Goal: Information Seeking & Learning: Check status

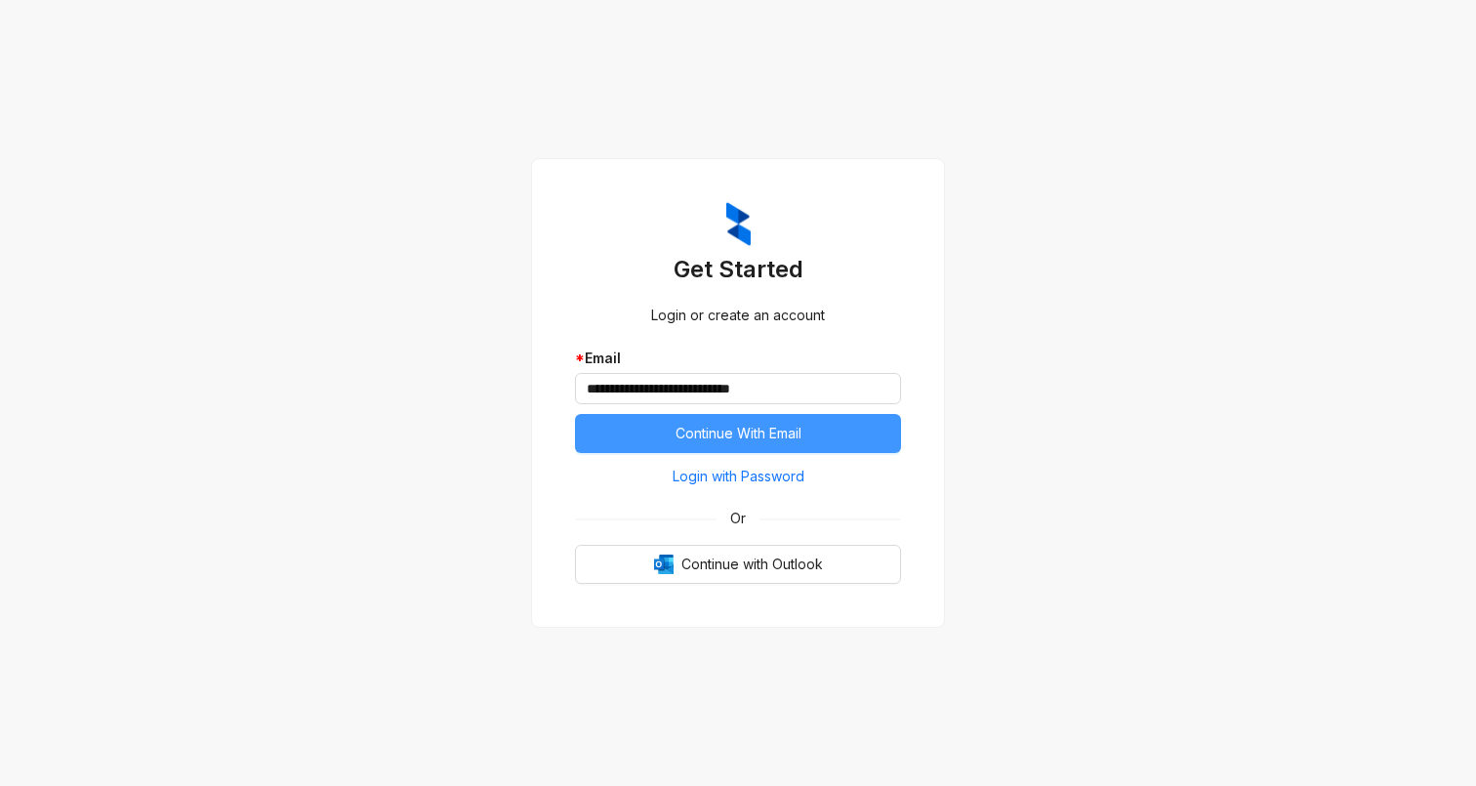
click at [720, 444] on span "Continue With Email" at bounding box center [739, 433] width 126 height 21
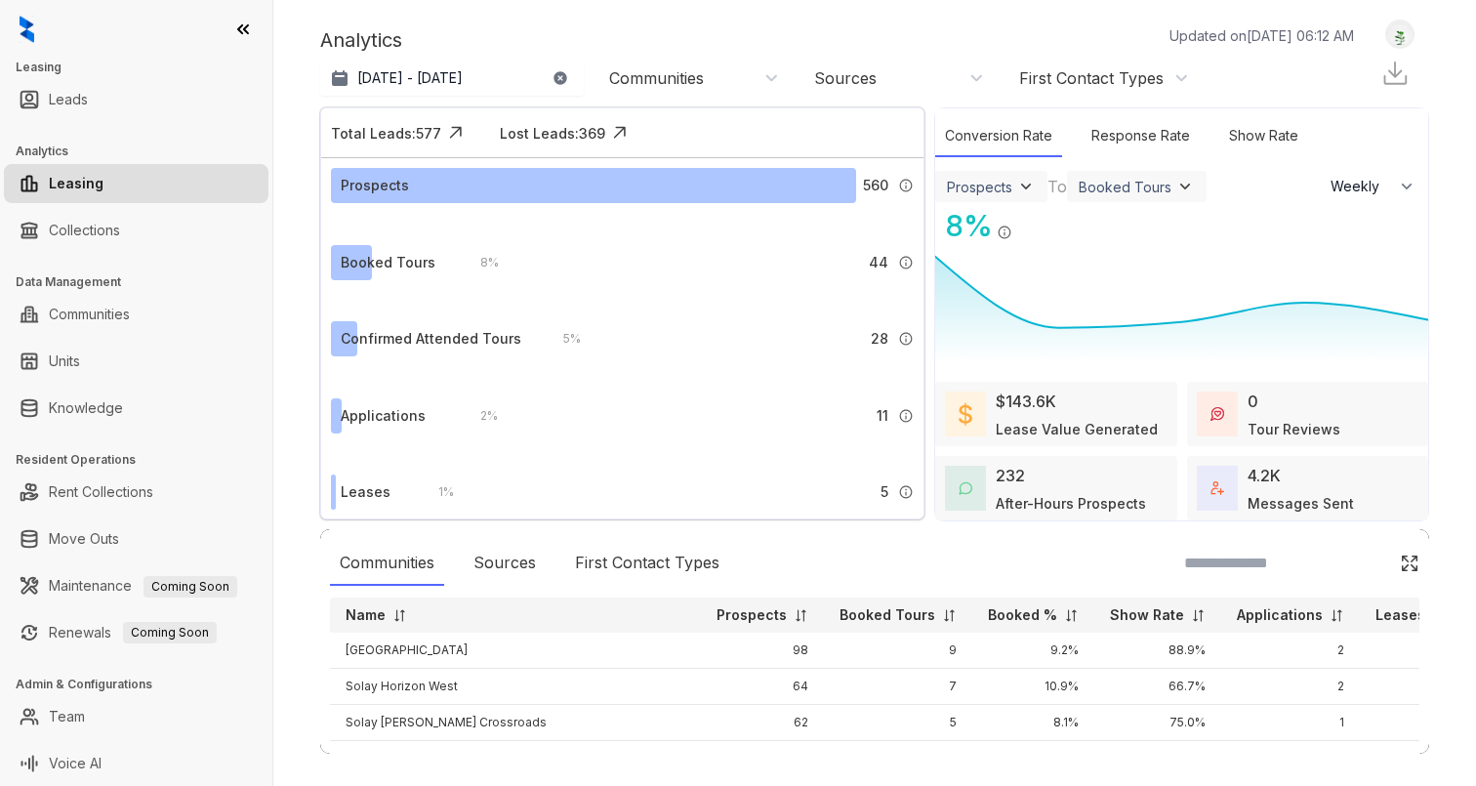
select select "******"
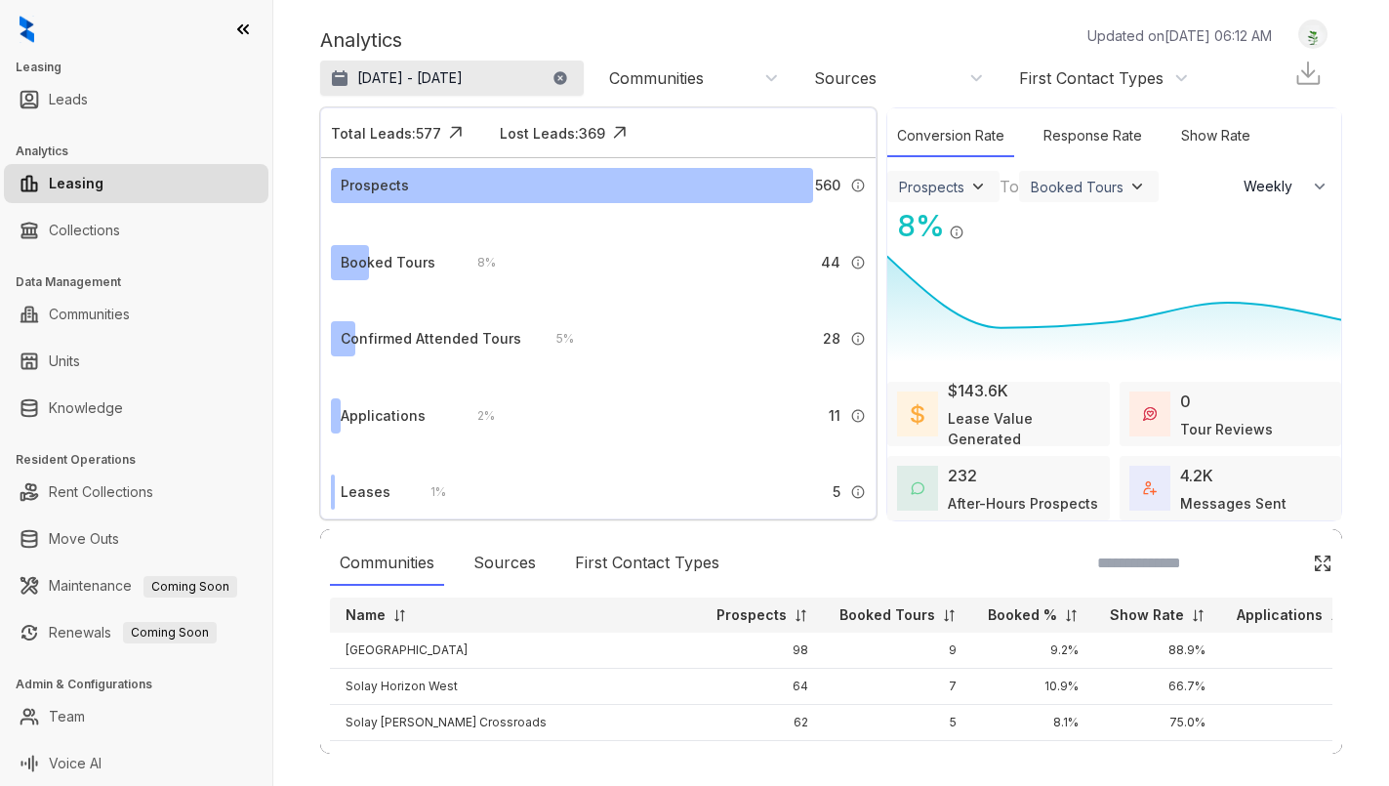
click at [463, 80] on p "[DATE] - [DATE]" at bounding box center [409, 78] width 105 height 20
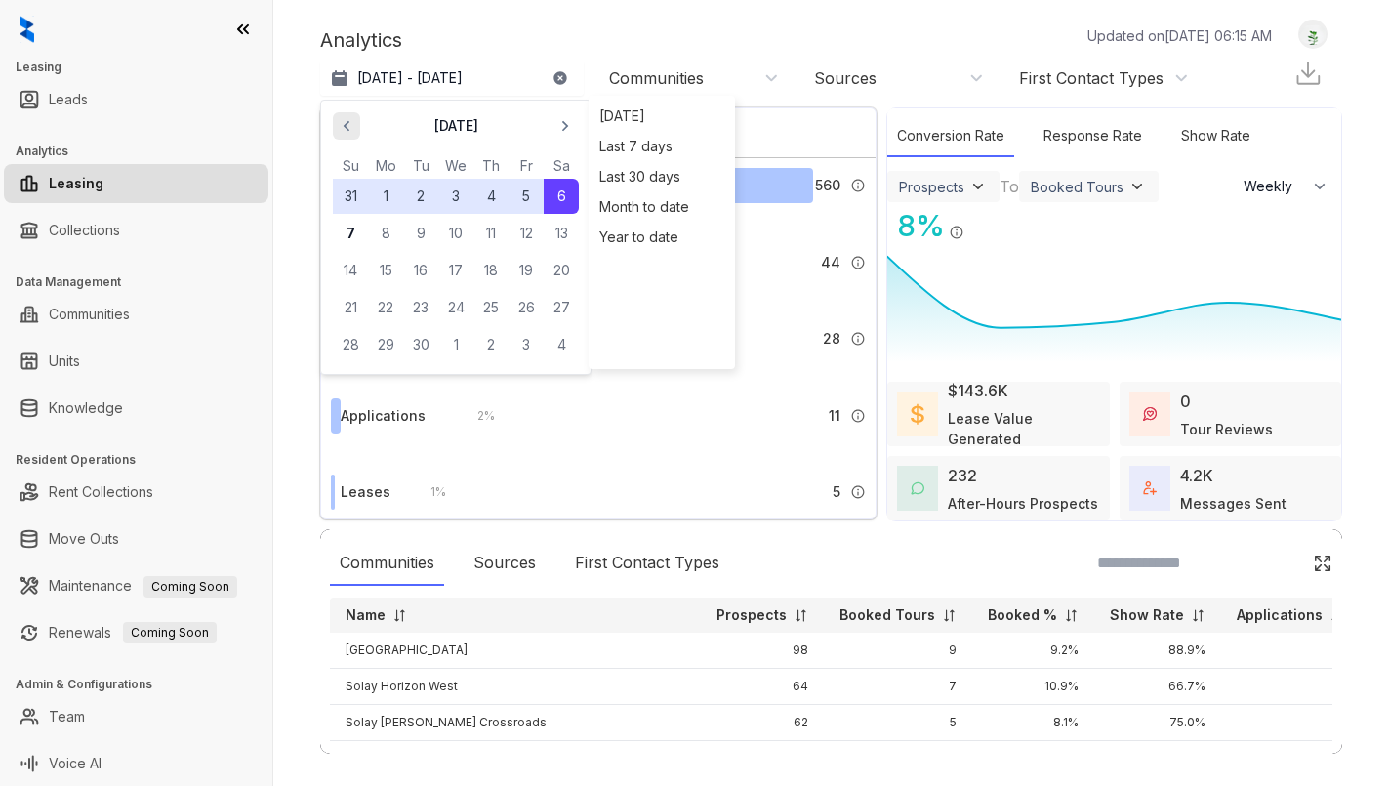
click at [337, 119] on span "button" at bounding box center [346, 125] width 31 height 31
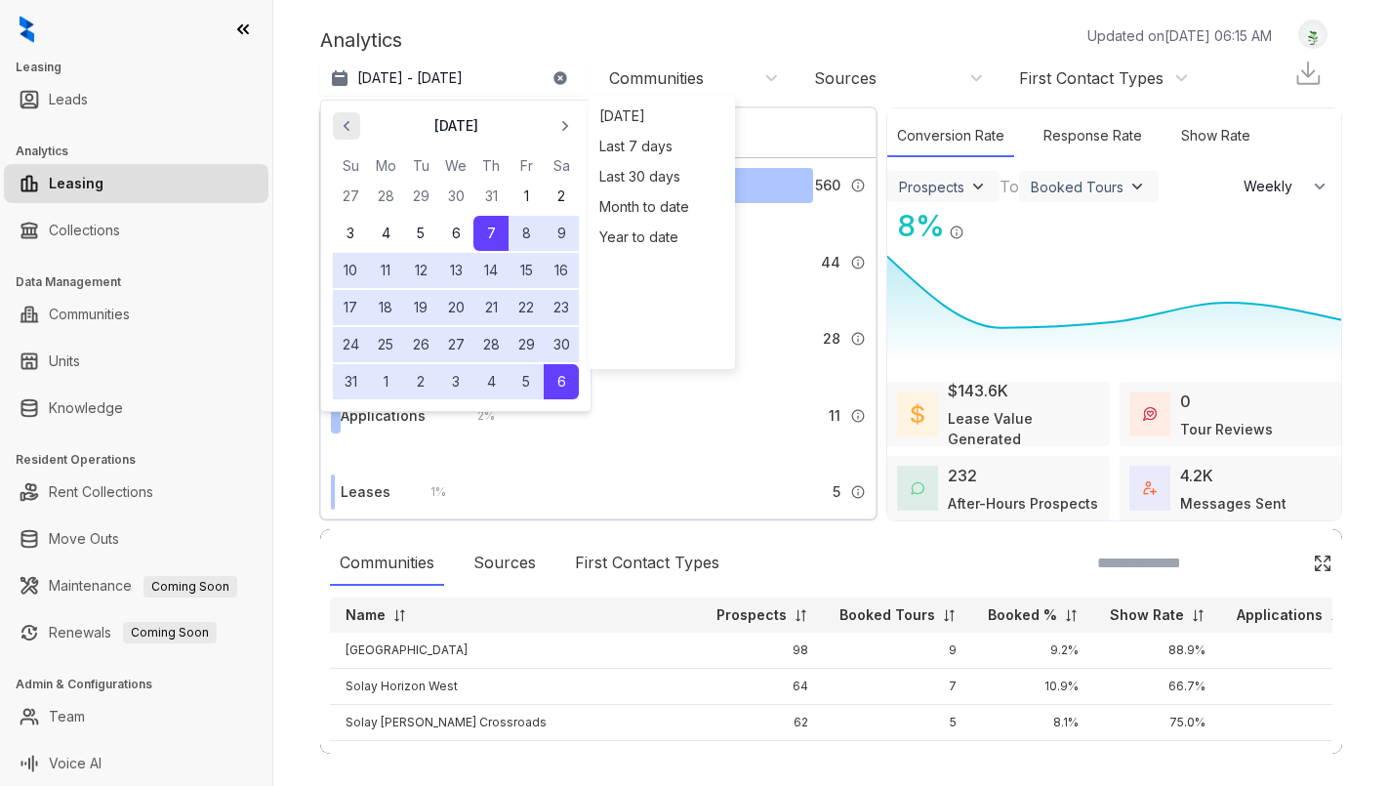
click at [338, 118] on icon "button" at bounding box center [347, 126] width 20 height 20
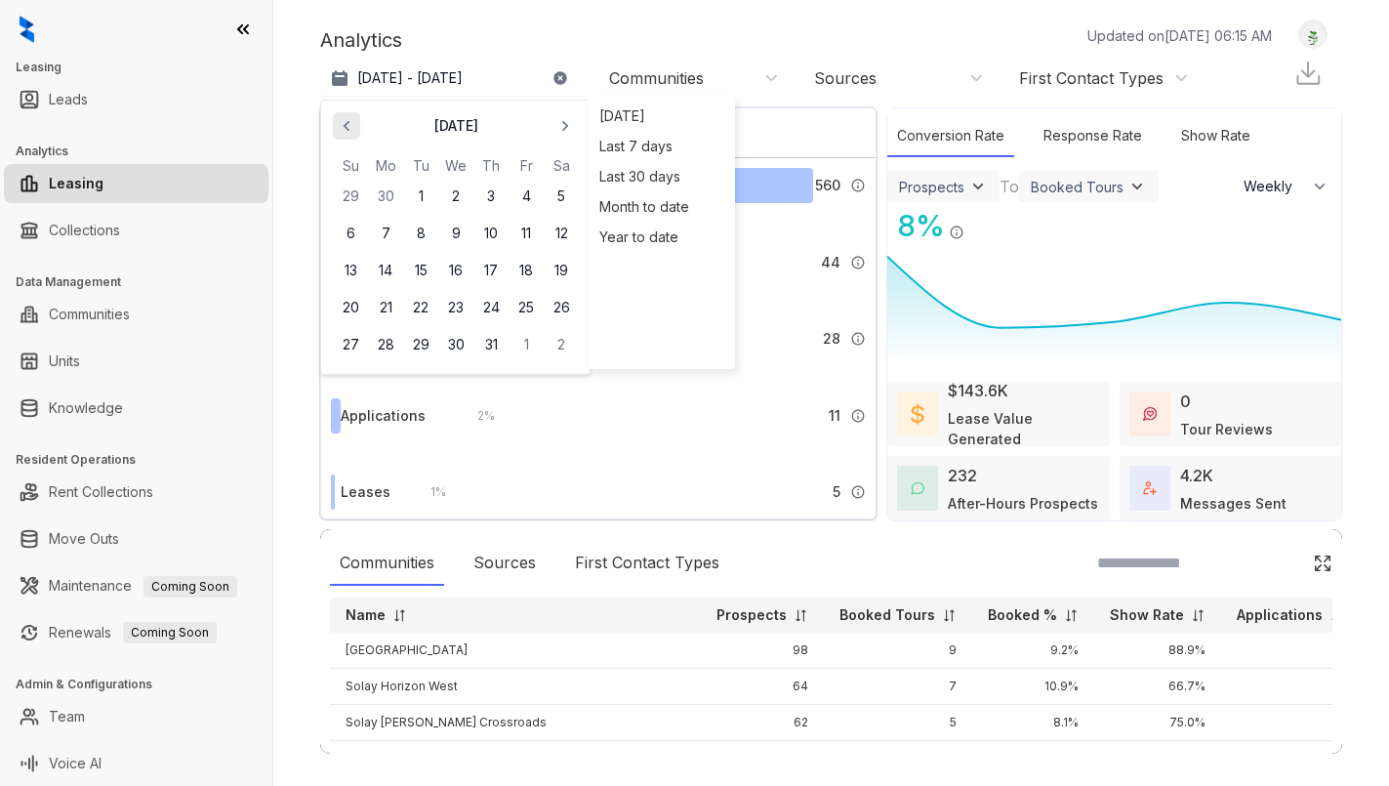
click at [338, 118] on icon "button" at bounding box center [347, 126] width 20 height 20
click at [426, 198] on button "1" at bounding box center [420, 196] width 35 height 35
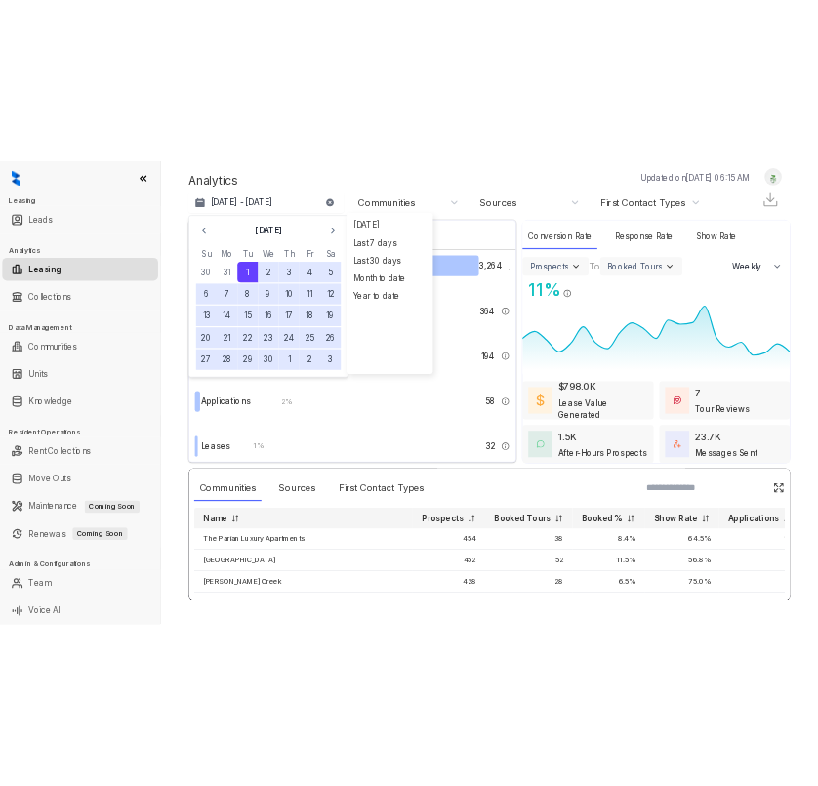
scroll to position [15, 0]
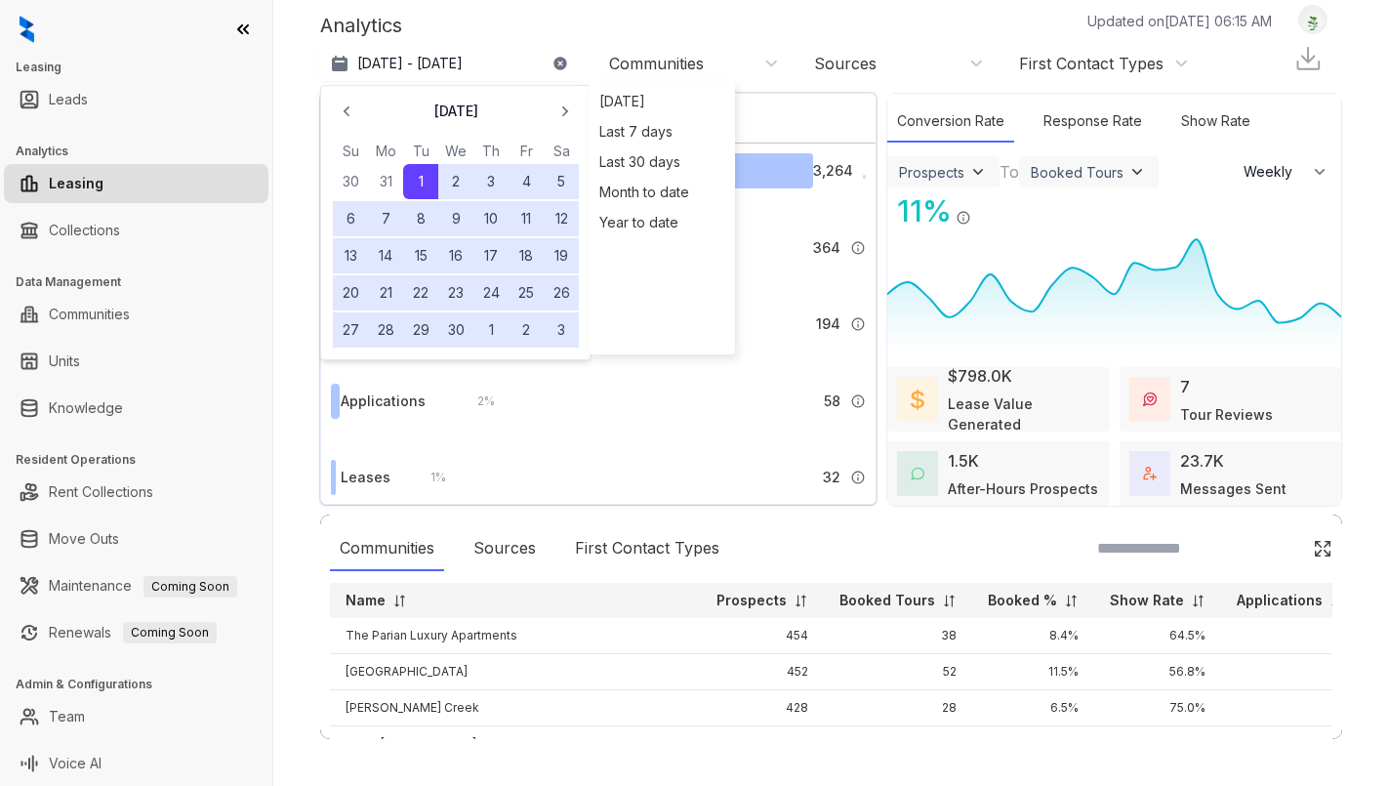
click at [969, 467] on div "1.5K" at bounding box center [963, 460] width 31 height 23
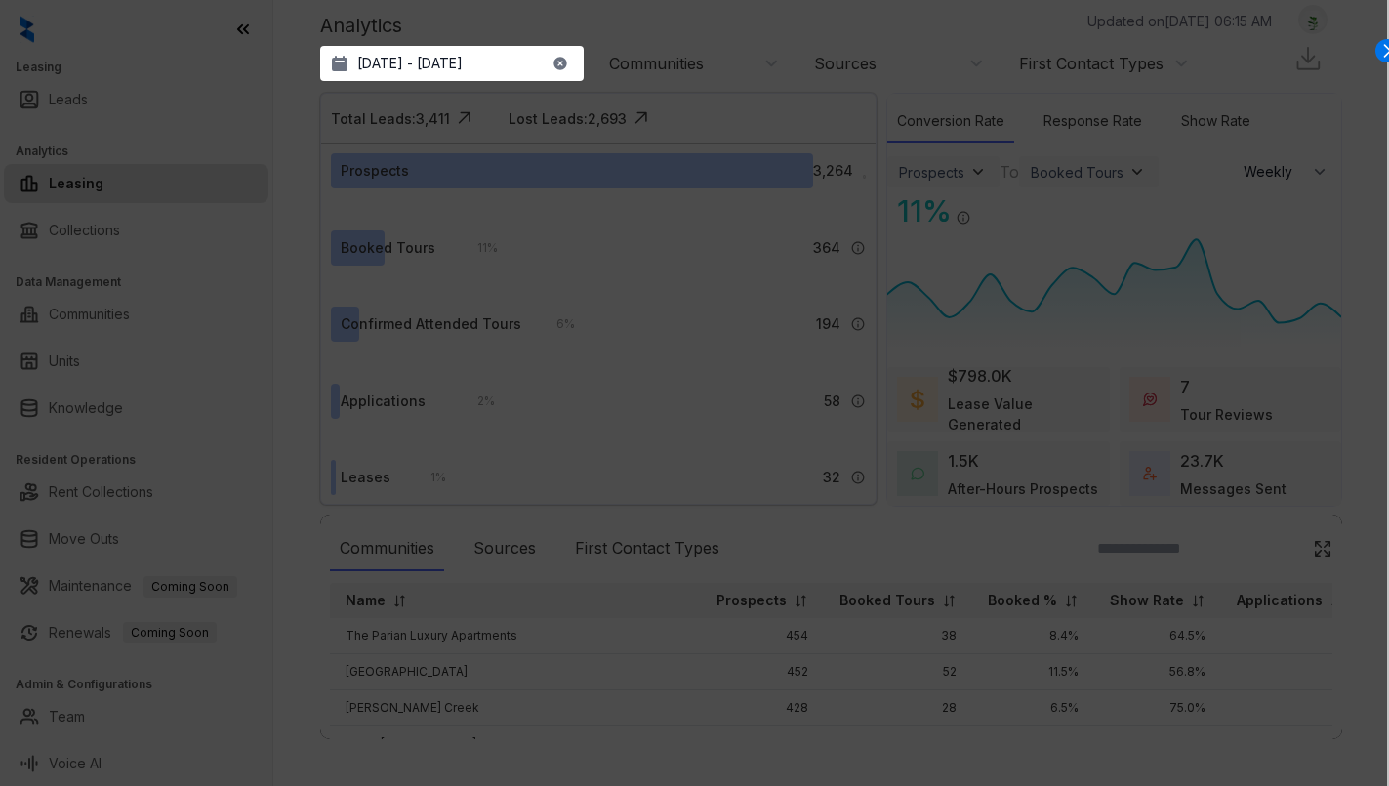
select select "******"
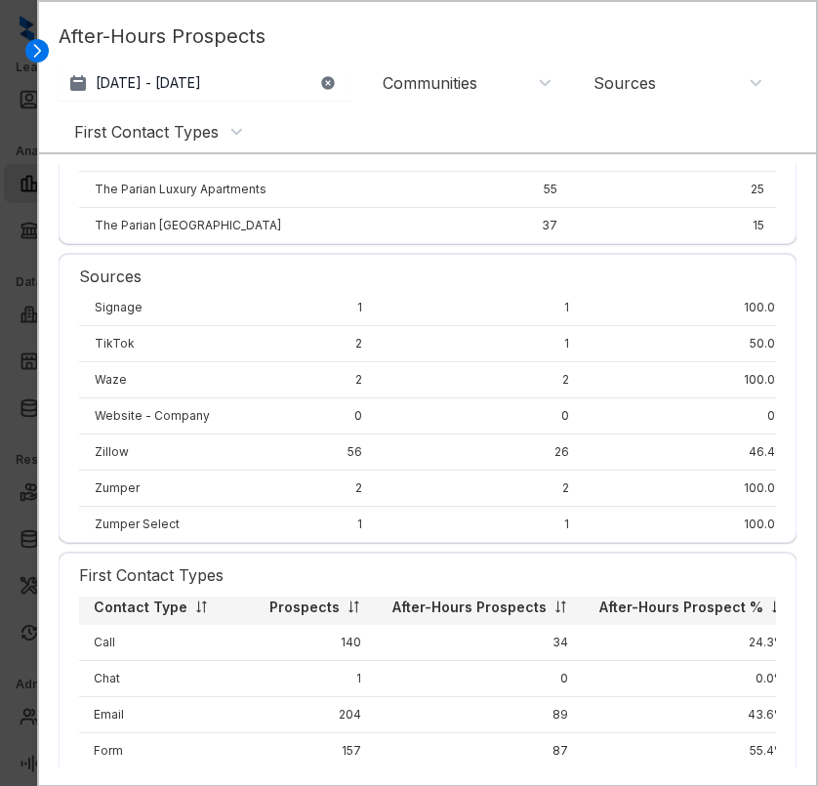
scroll to position [7, 3]
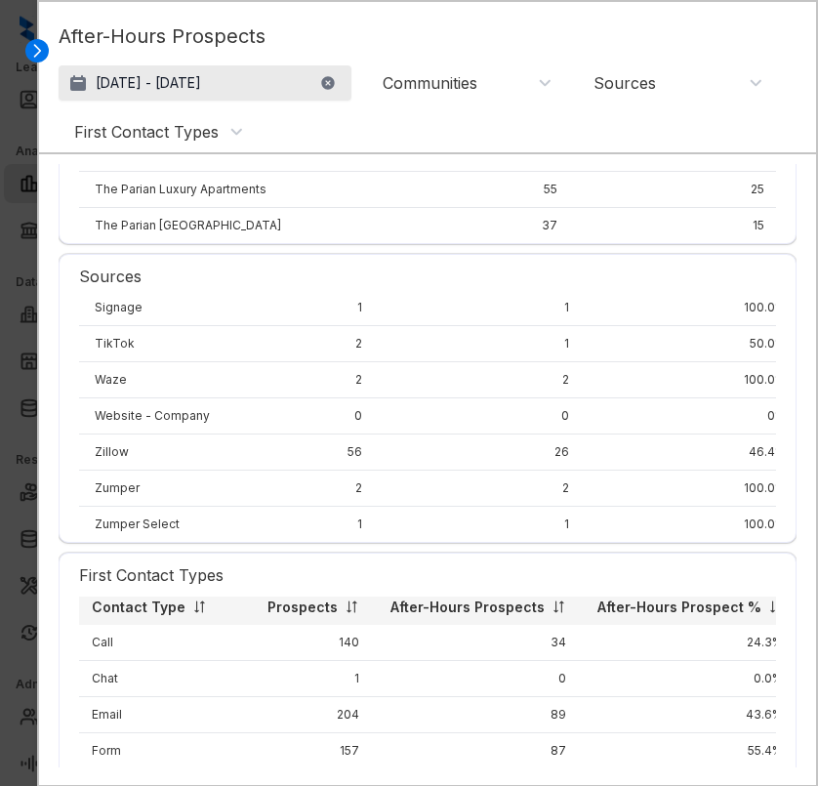
click at [201, 84] on p "[DATE] - [DATE]" at bounding box center [148, 83] width 105 height 20
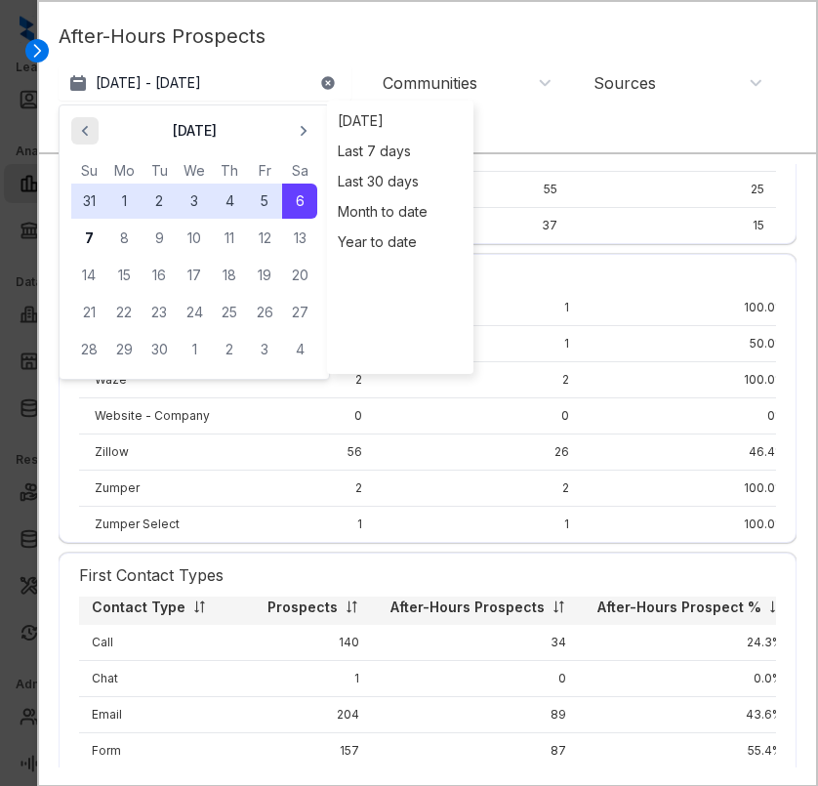
click at [95, 122] on span "button" at bounding box center [84, 130] width 31 height 31
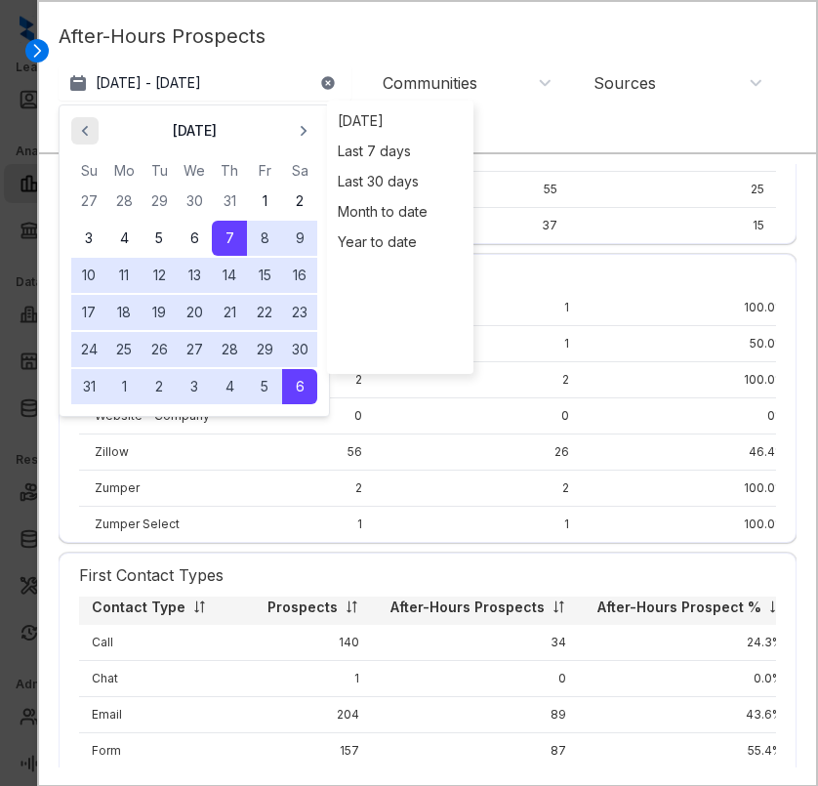
click at [95, 122] on span "button" at bounding box center [84, 130] width 31 height 31
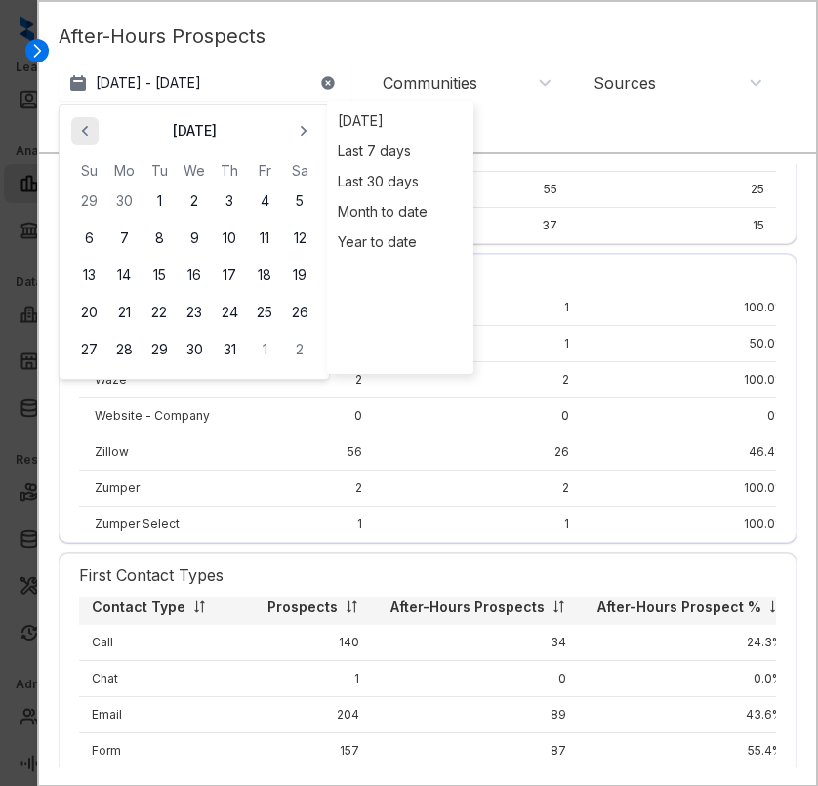
click at [95, 122] on span "button" at bounding box center [84, 130] width 31 height 31
click at [159, 202] on button "1" at bounding box center [159, 201] width 35 height 35
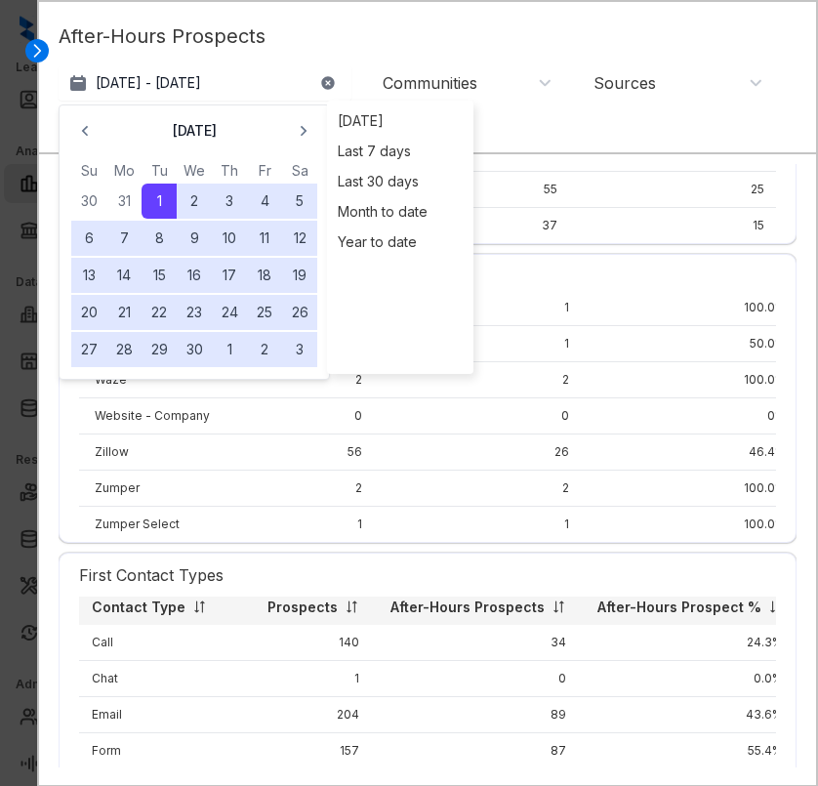
select select "******"
click at [482, 125] on div "[DATE] - [DATE] [DATE] Su Mo Tu We Th Fr Sa 30 31 1 2 3 4 5 6 7 8 9 10 11 12 13…" at bounding box center [428, 106] width 738 height 82
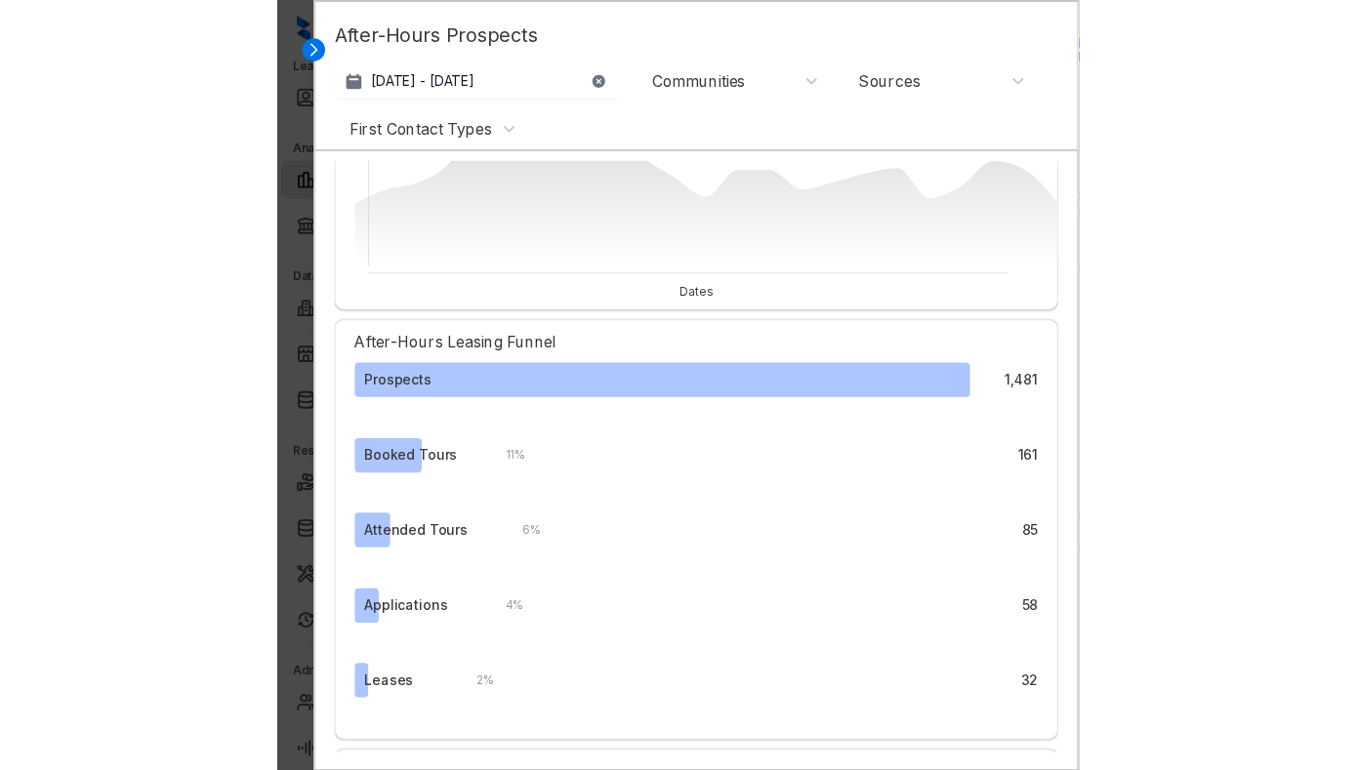
scroll to position [306, 0]
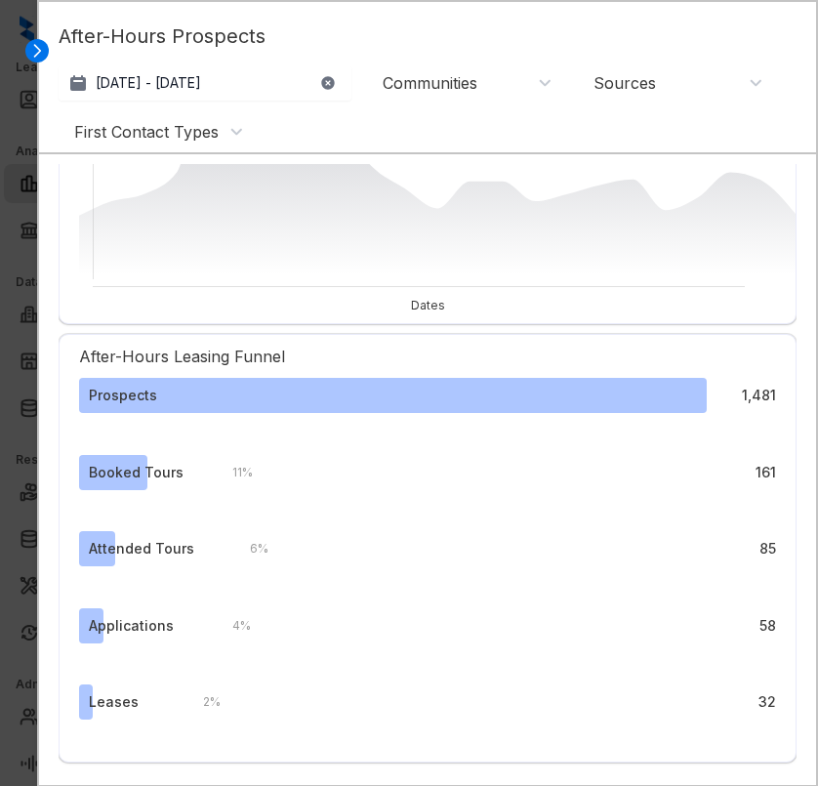
click at [23, 34] on div at bounding box center [25, 393] width 23 height 786
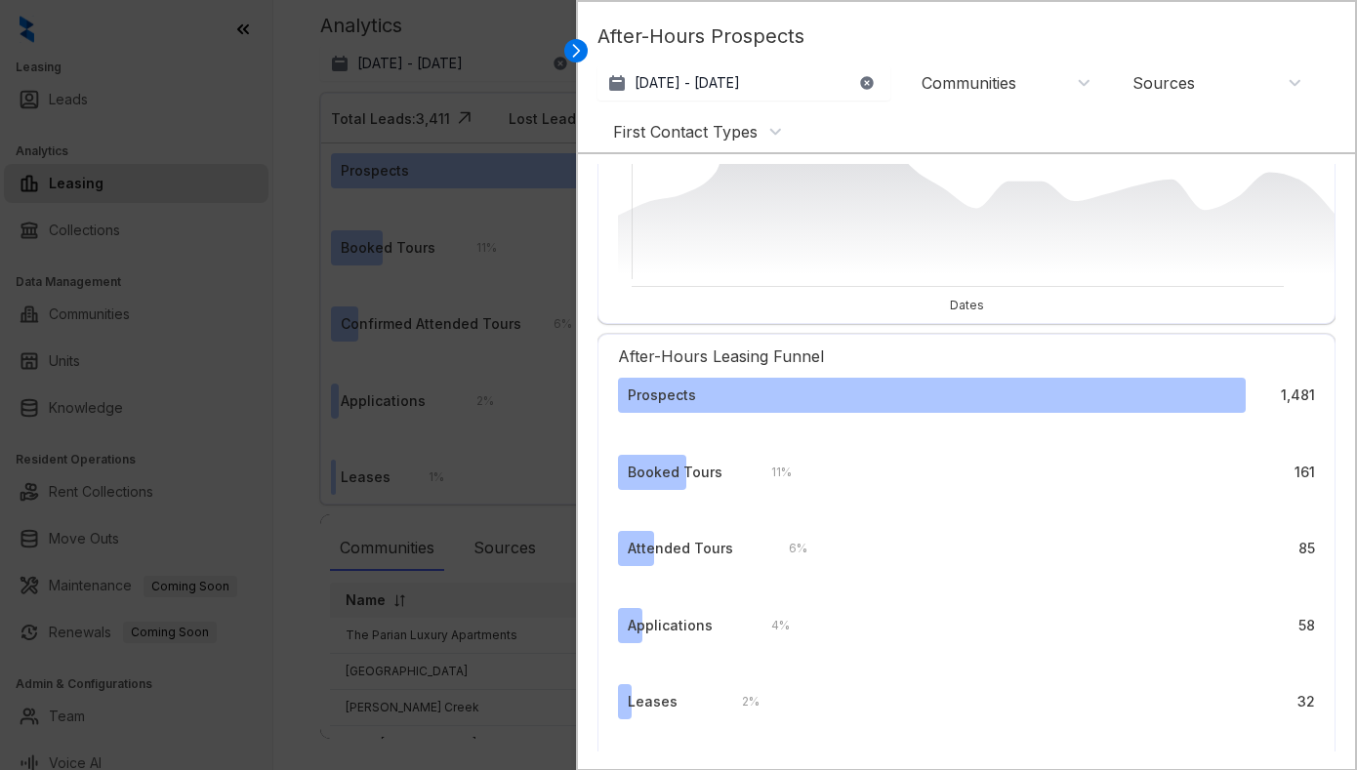
click at [479, 55] on div at bounding box center [678, 385] width 1357 height 770
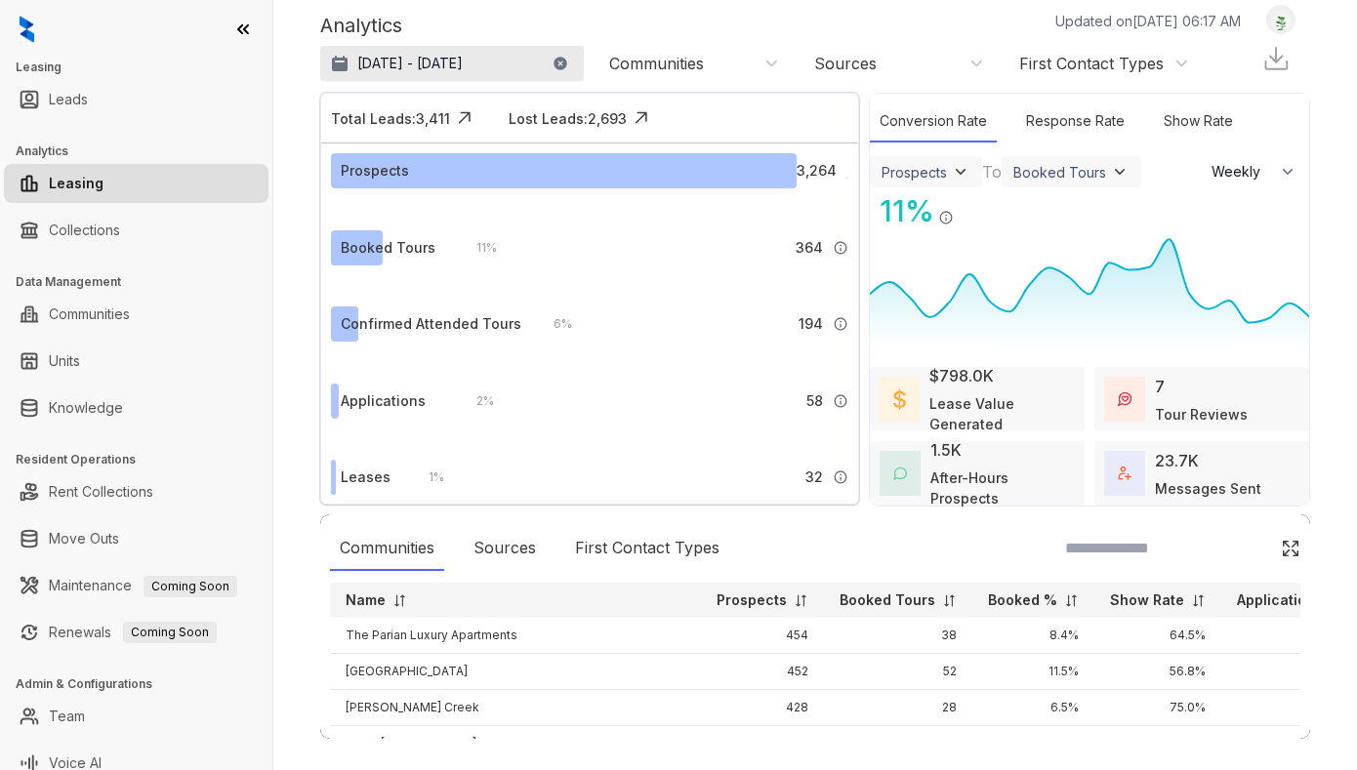
click at [443, 76] on button "[DATE] - [DATE]" at bounding box center [452, 63] width 264 height 35
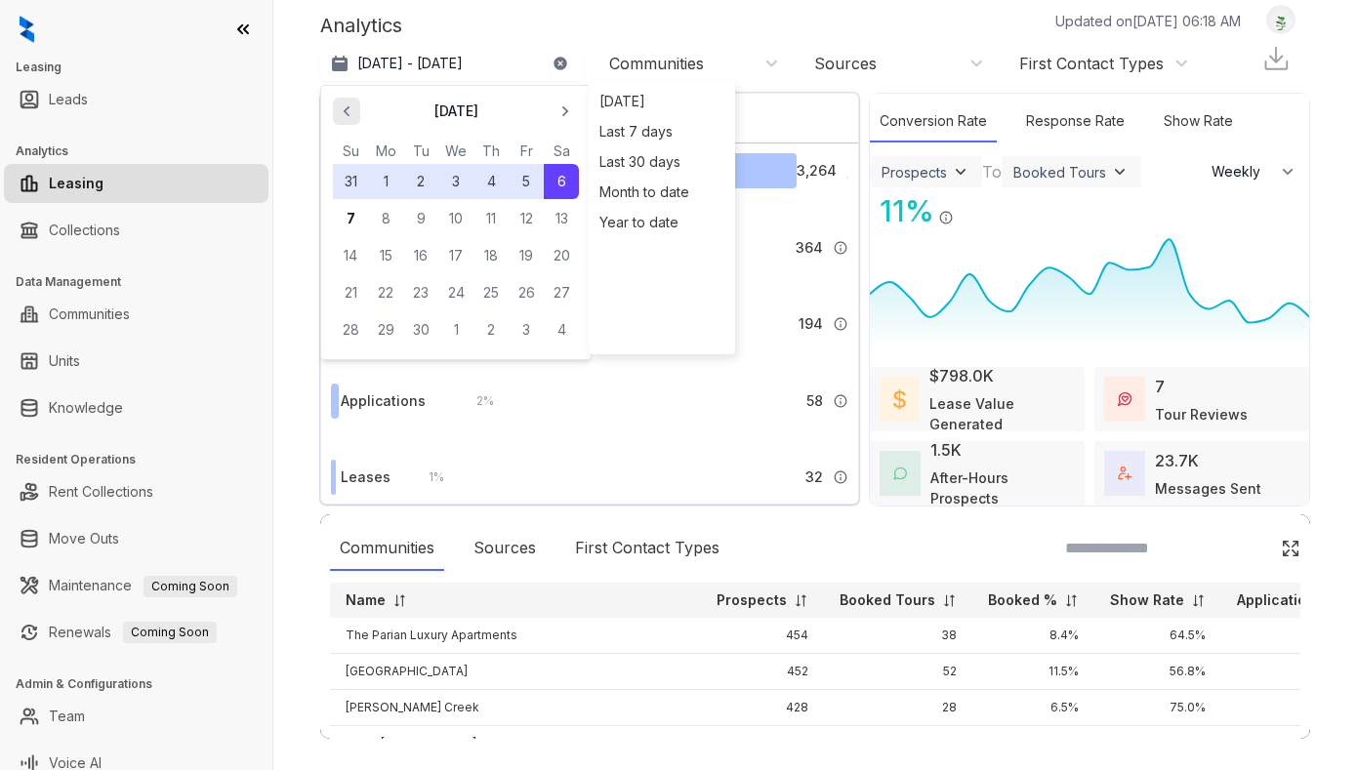
click at [359, 101] on span "button" at bounding box center [346, 111] width 31 height 31
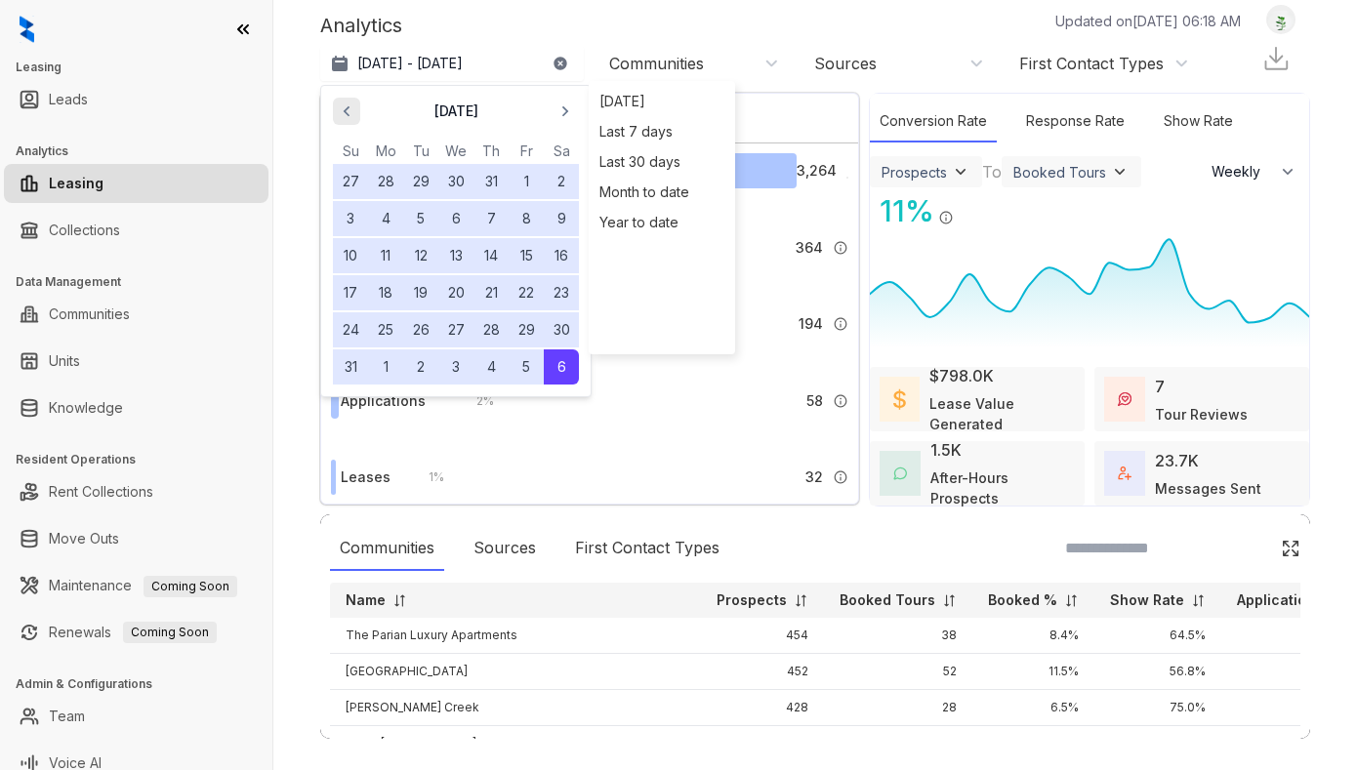
click at [358, 101] on span "button" at bounding box center [346, 111] width 31 height 31
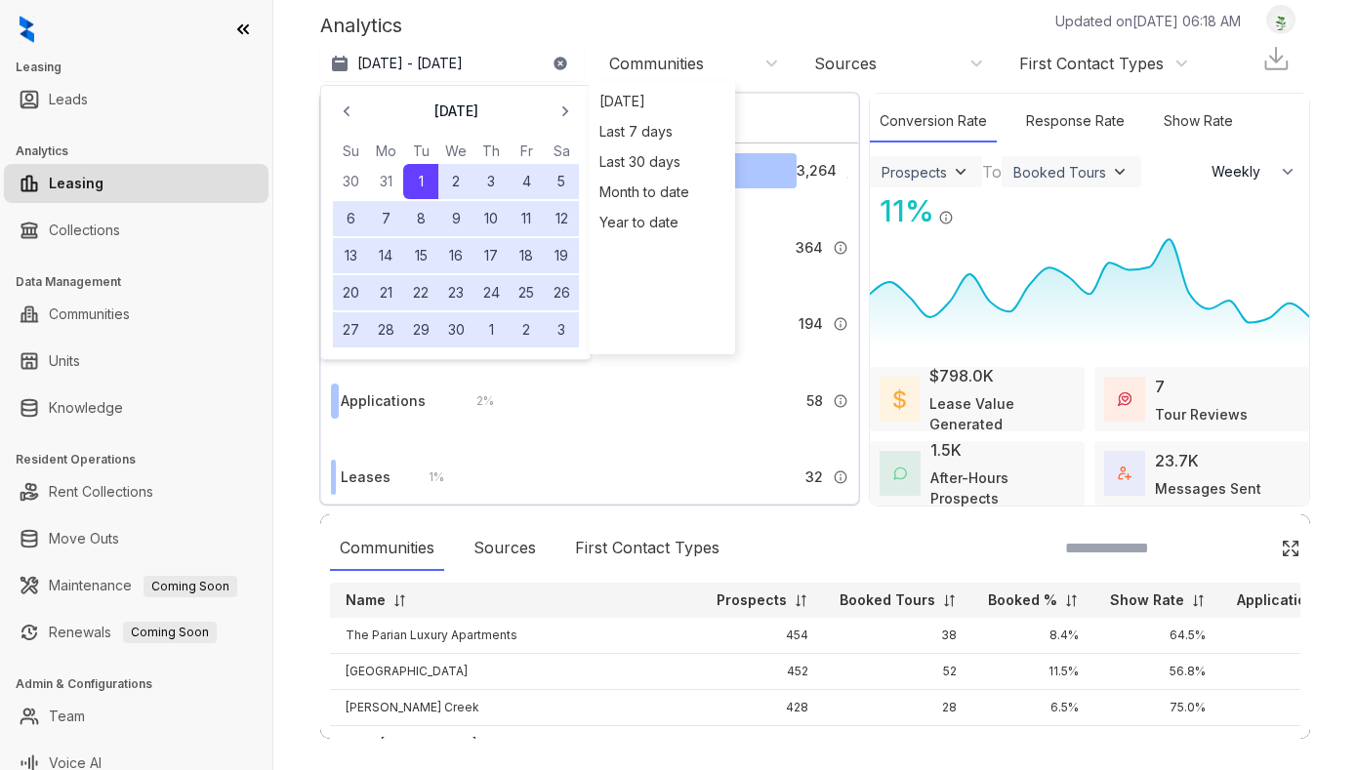
click at [419, 185] on button "1" at bounding box center [420, 181] width 35 height 35
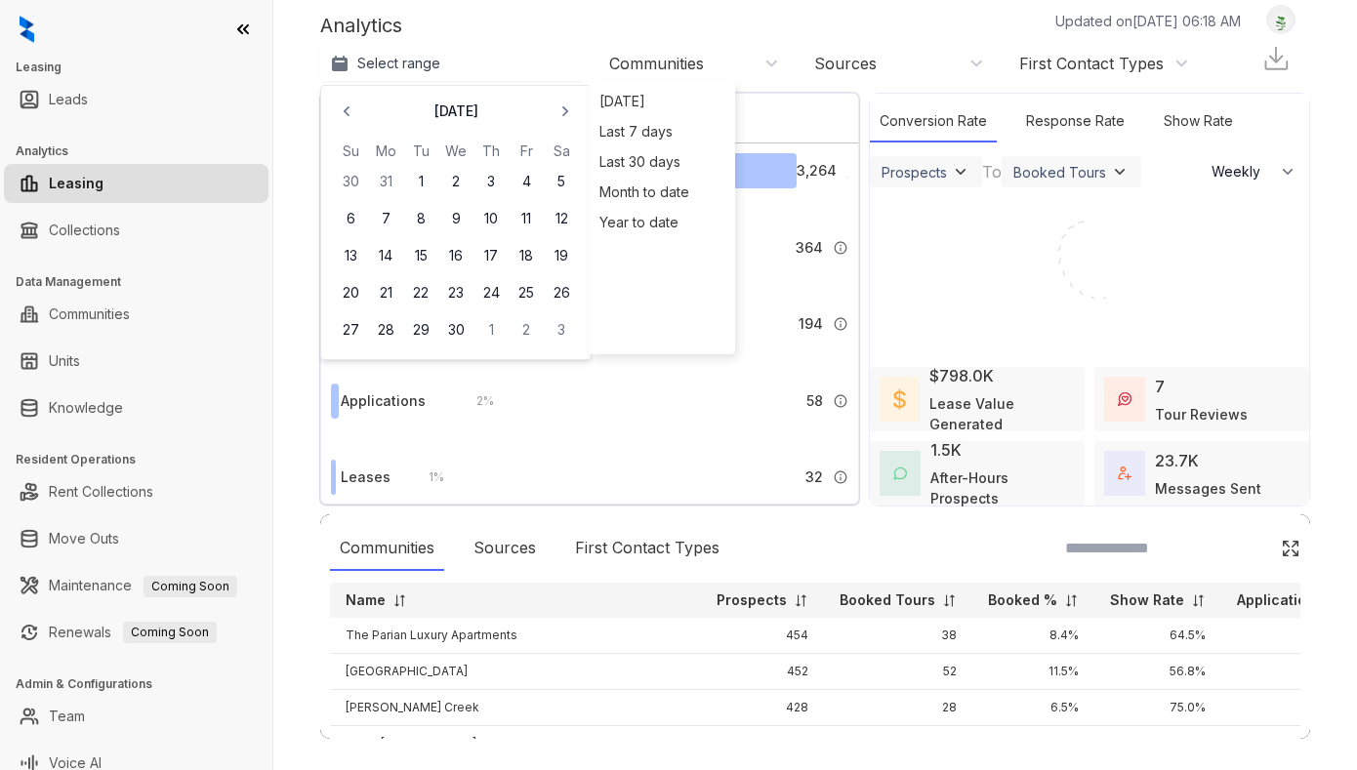
click at [568, 21] on div "Analytics Updated on [DATE] 06:18 AM" at bounding box center [790, 25] width 940 height 29
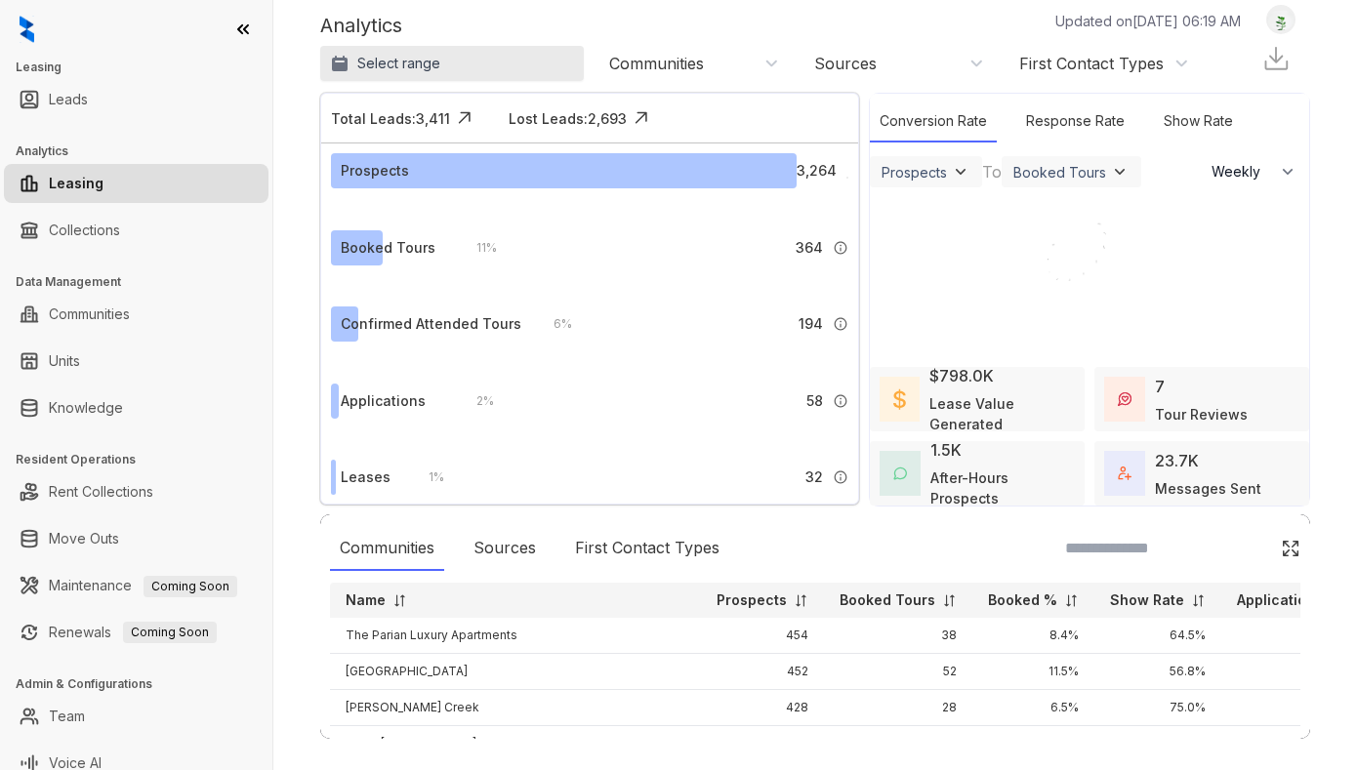
click at [473, 63] on button "Select range" at bounding box center [452, 63] width 264 height 35
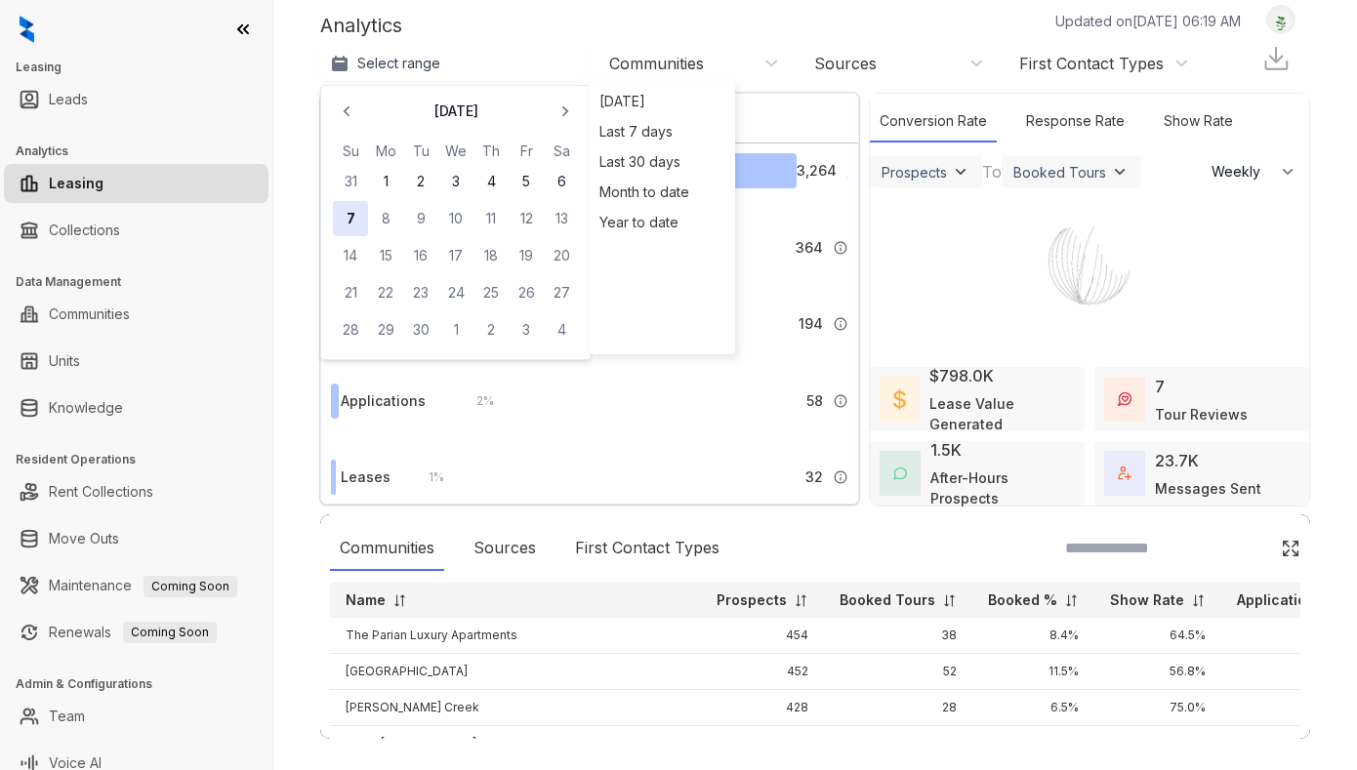
click at [351, 219] on button "7" at bounding box center [350, 218] width 35 height 35
click at [346, 109] on icon "button" at bounding box center [347, 111] width 6 height 11
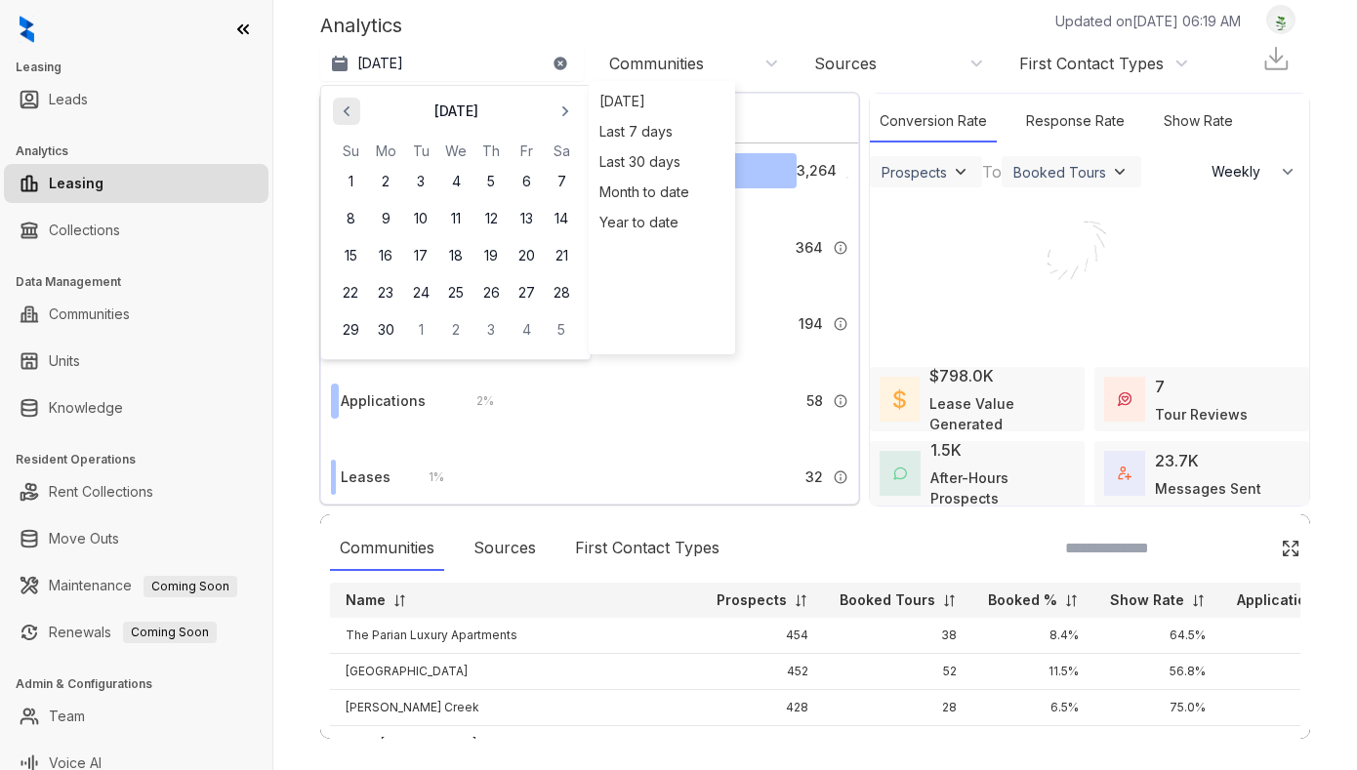
click at [346, 109] on icon "button" at bounding box center [347, 111] width 6 height 11
click at [567, 110] on icon "button" at bounding box center [565, 111] width 6 height 11
click at [422, 174] on button "1" at bounding box center [420, 181] width 35 height 35
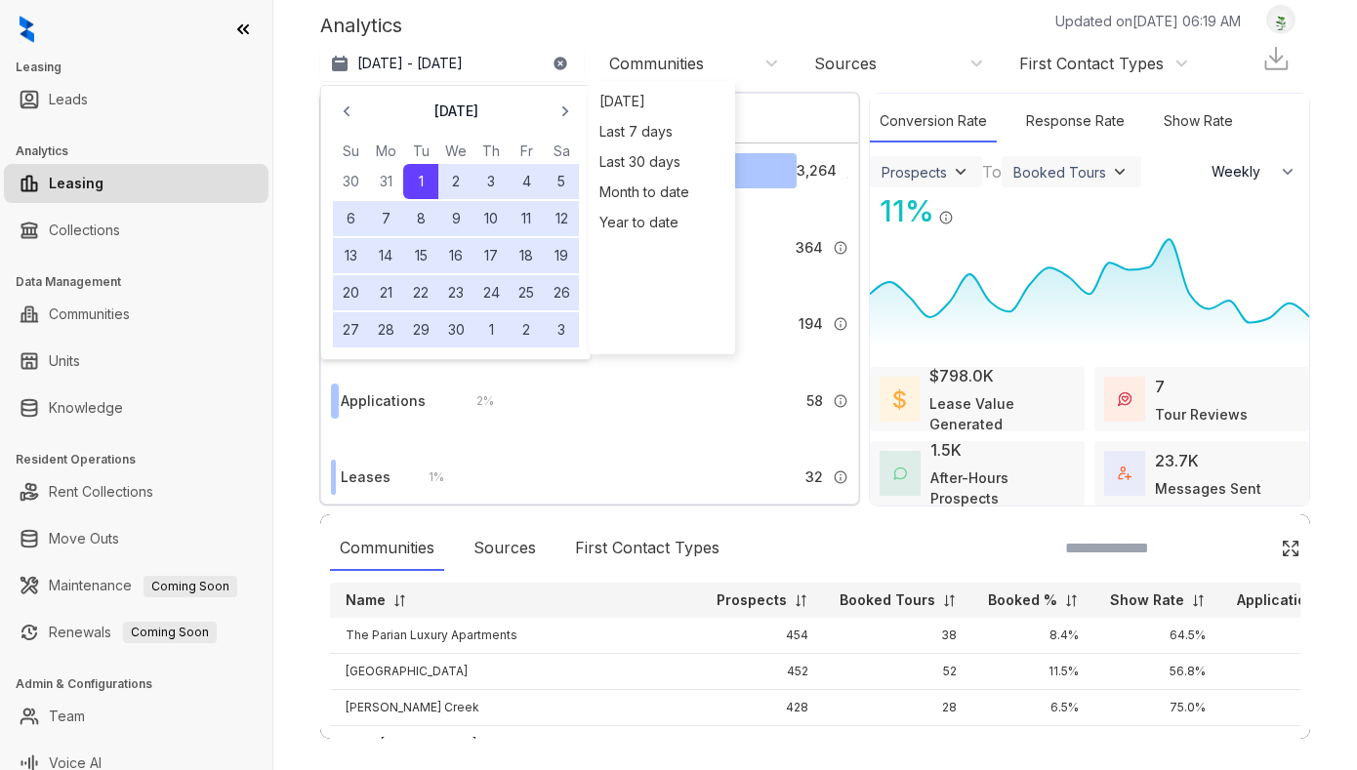
click at [533, 24] on div "Analytics Updated on [DATE] 06:19 AM" at bounding box center [790, 25] width 940 height 29
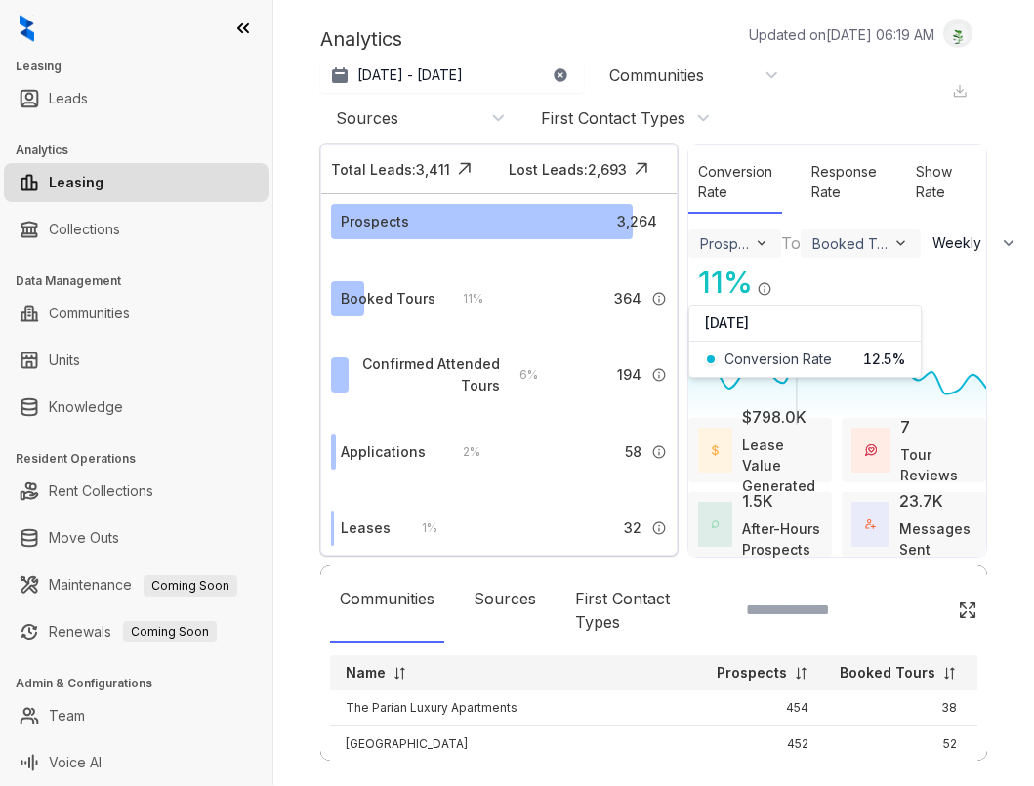
scroll to position [1, 0]
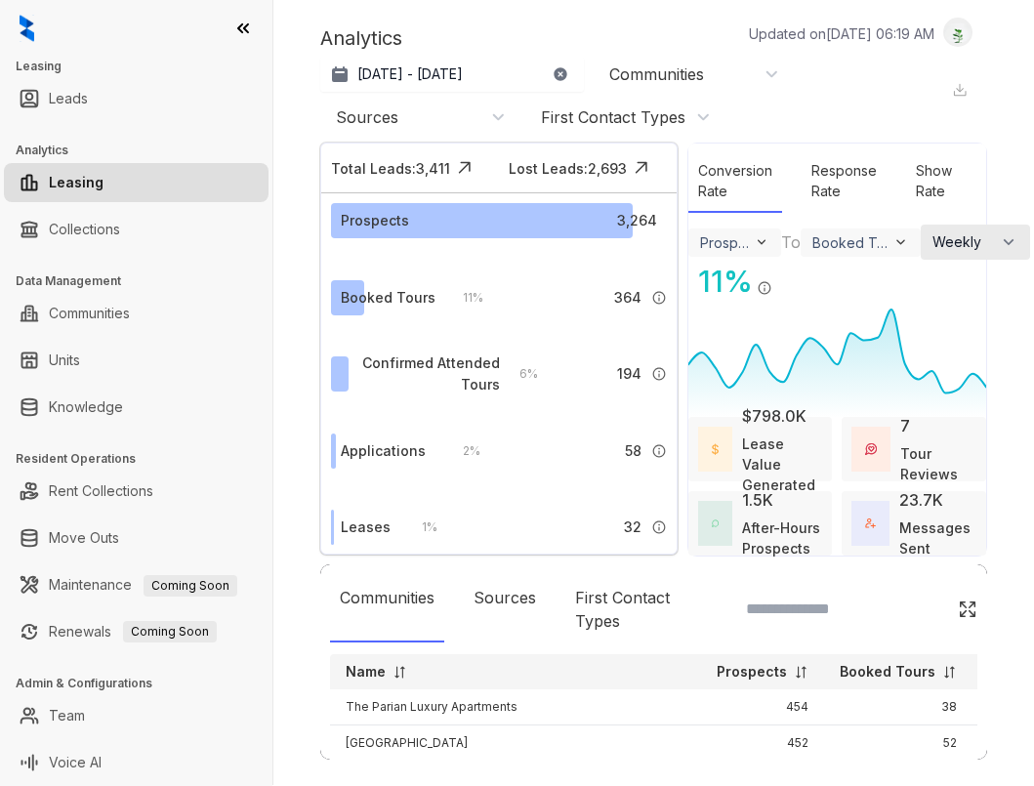
click at [1010, 244] on icon "button" at bounding box center [1009, 242] width 20 height 20
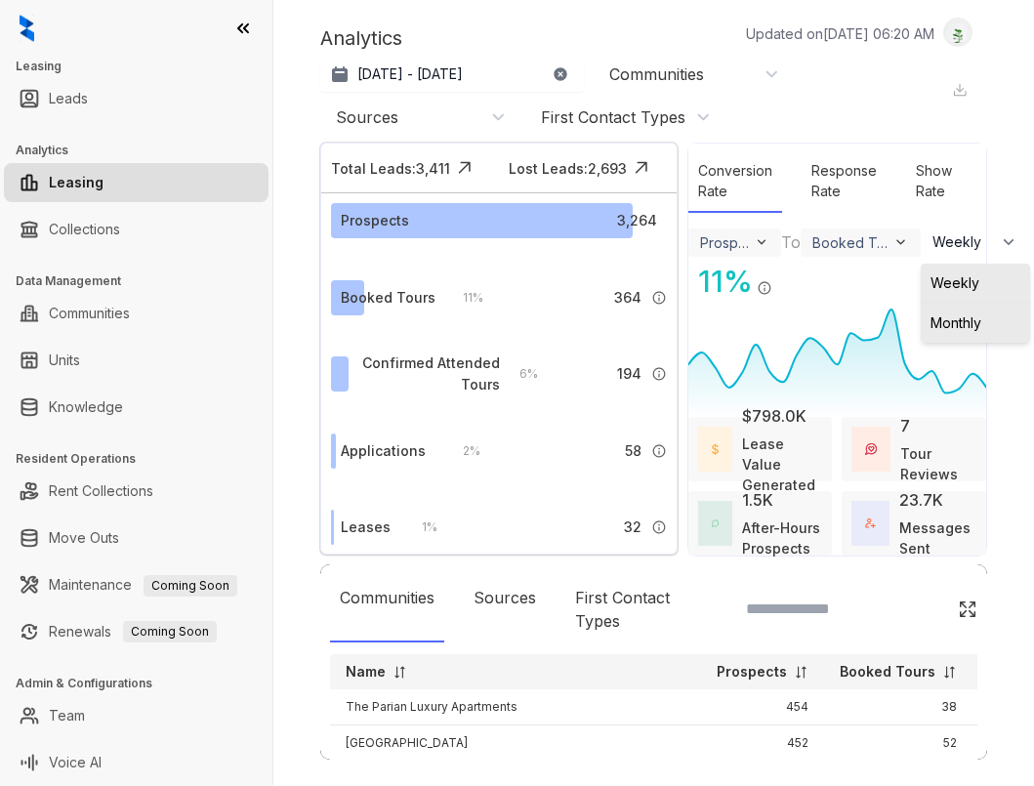
click at [967, 316] on span "Monthly" at bounding box center [955, 323] width 51 height 20
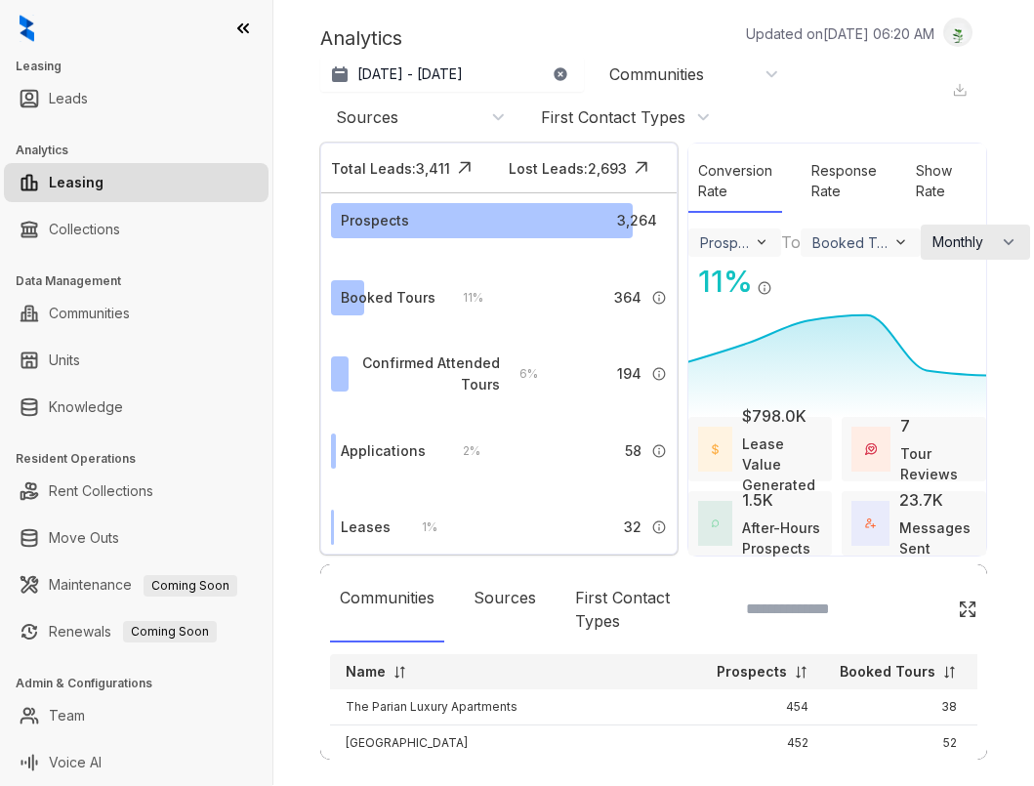
click at [977, 246] on span "Monthly" at bounding box center [962, 242] width 60 height 20
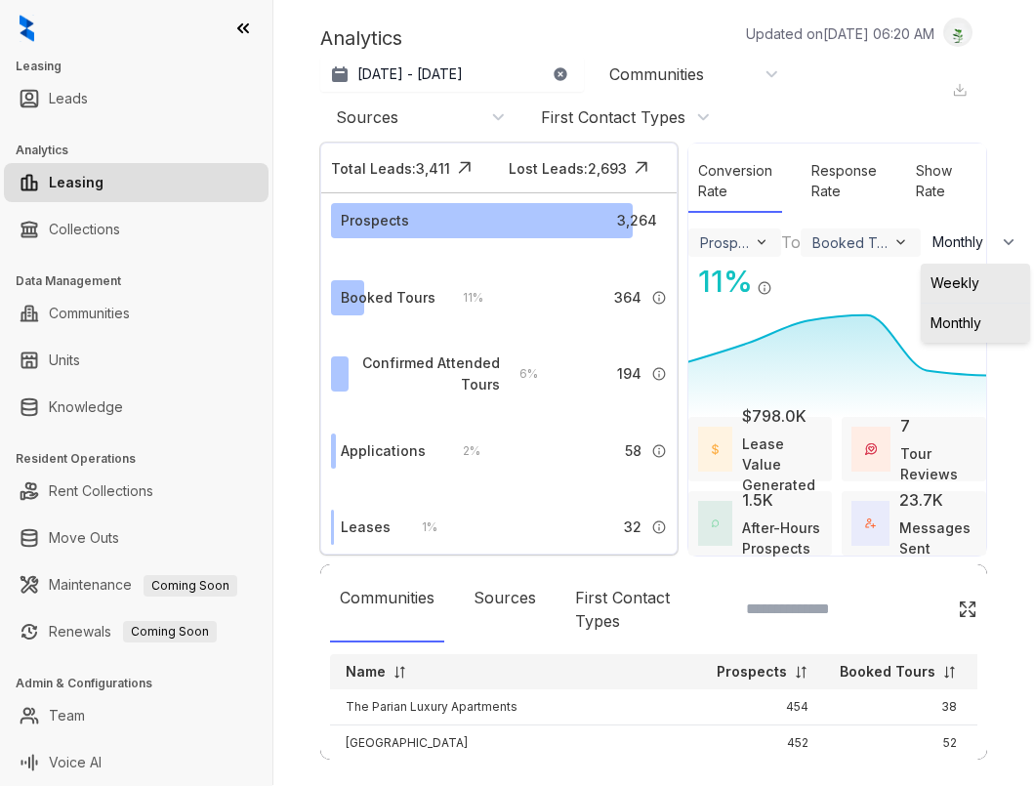
click at [953, 287] on span "Weekly" at bounding box center [954, 283] width 49 height 20
select select "******"
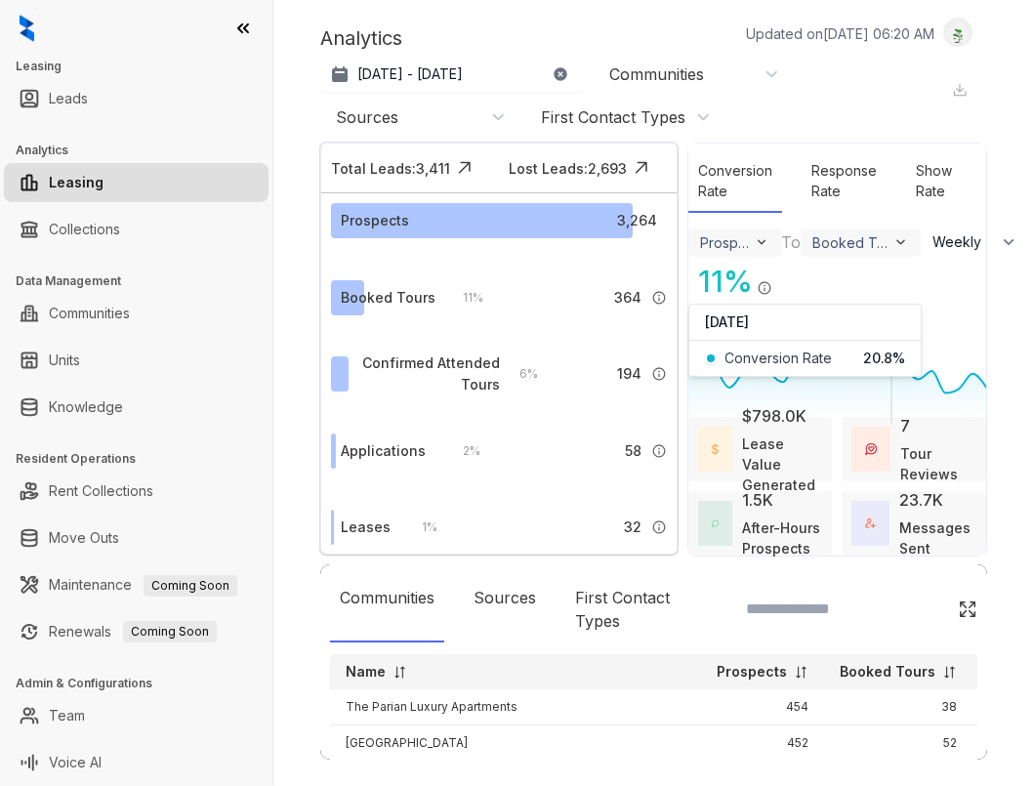
scroll to position [15, 0]
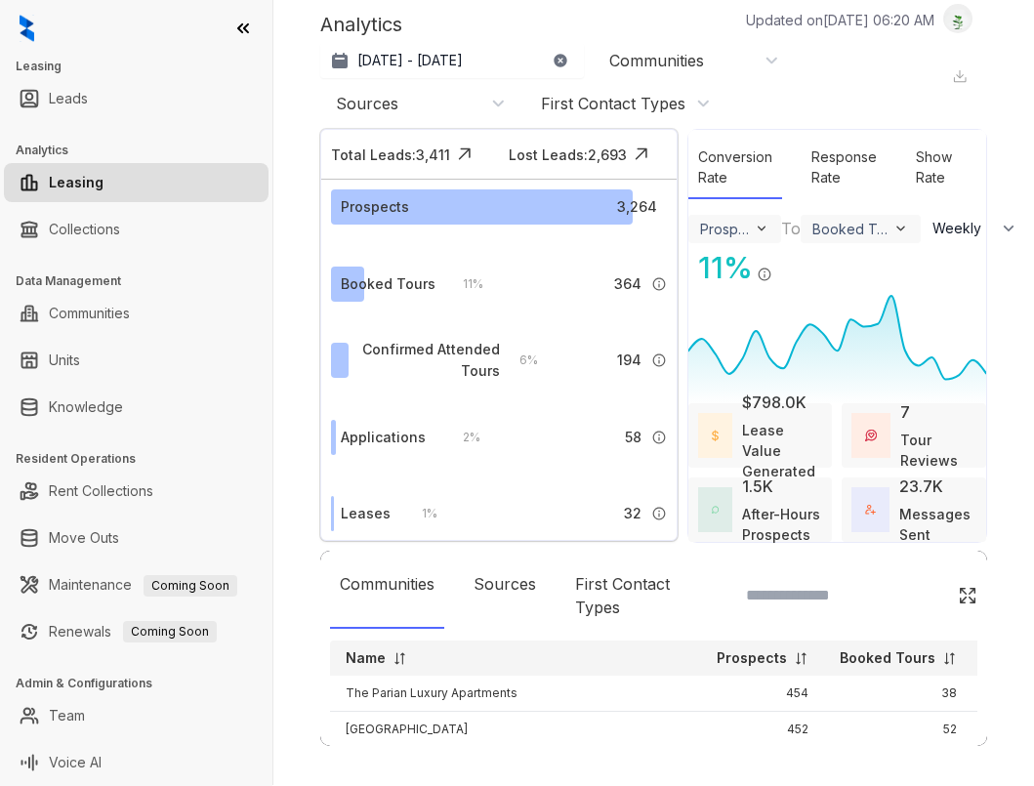
click at [772, 60] on div "Communities" at bounding box center [694, 60] width 170 height 21
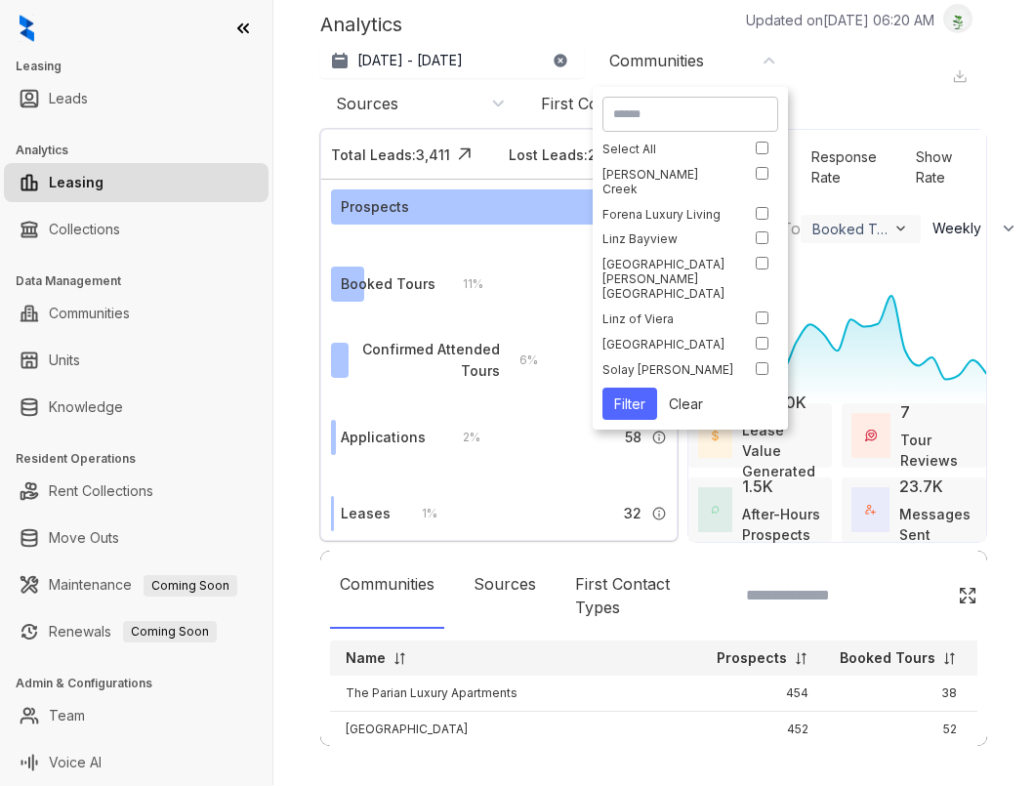
click at [875, 112] on div "[DATE] - [DATE] [DATE] Last 7 days Last 30 days Month to date Year to date Comm…" at bounding box center [636, 81] width 632 height 76
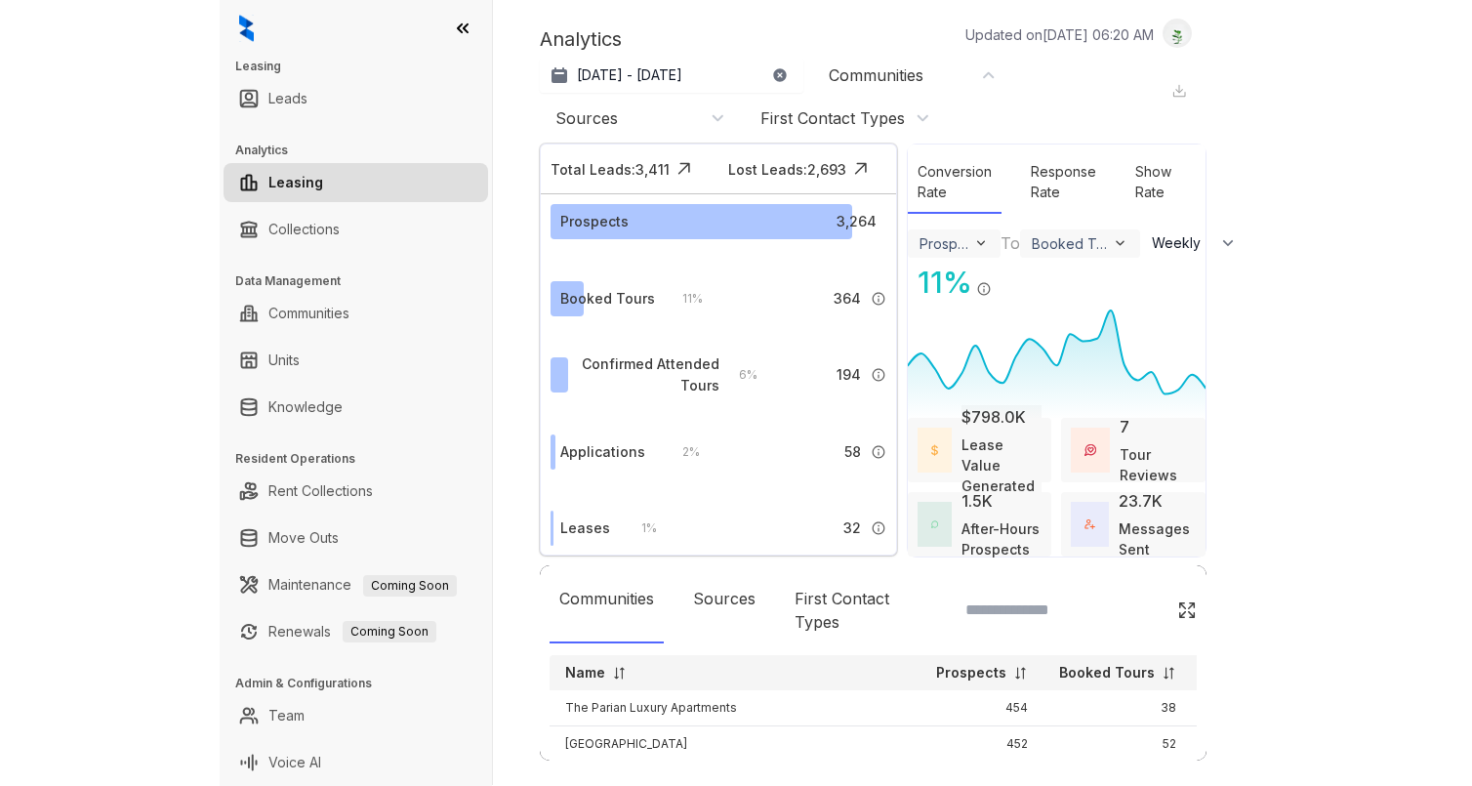
scroll to position [0, 0]
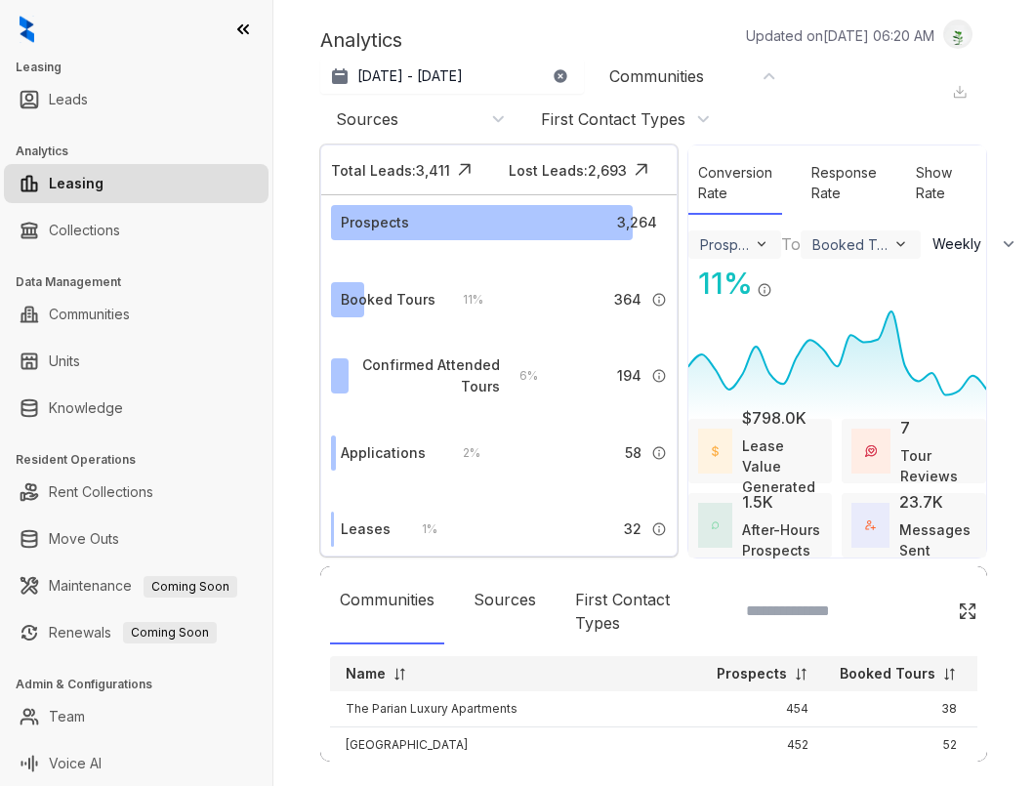
click at [499, 123] on div "Sources" at bounding box center [421, 118] width 170 height 21
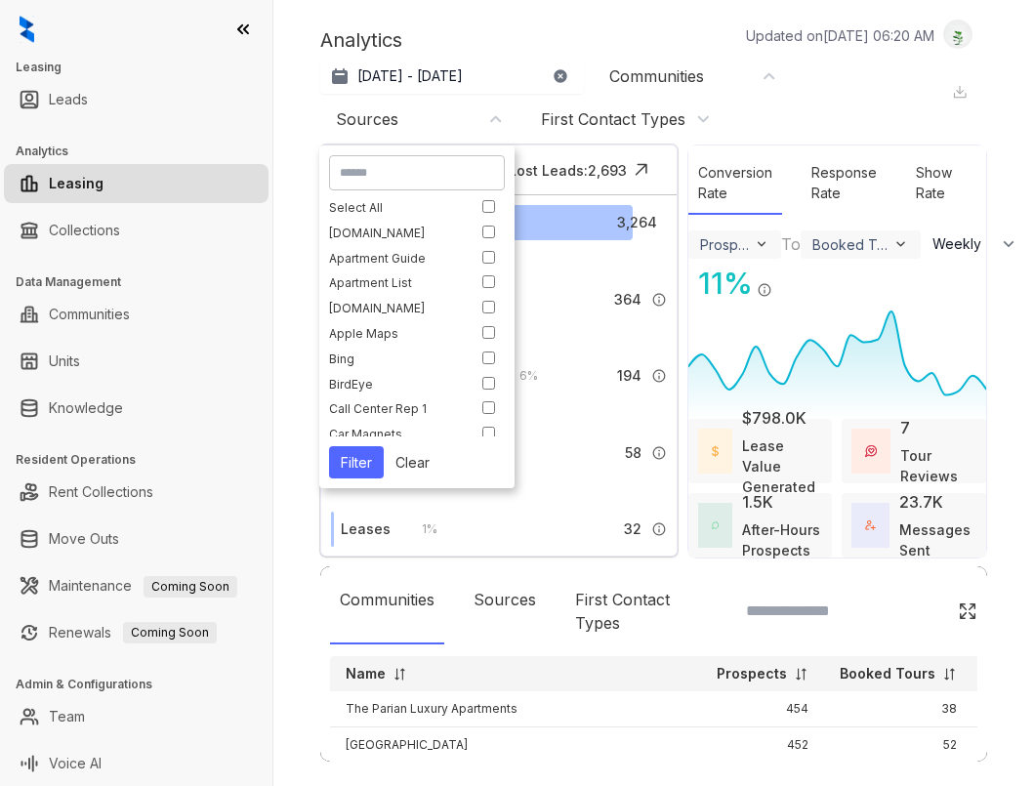
click at [588, 126] on div "First Contact Types" at bounding box center [613, 118] width 144 height 21
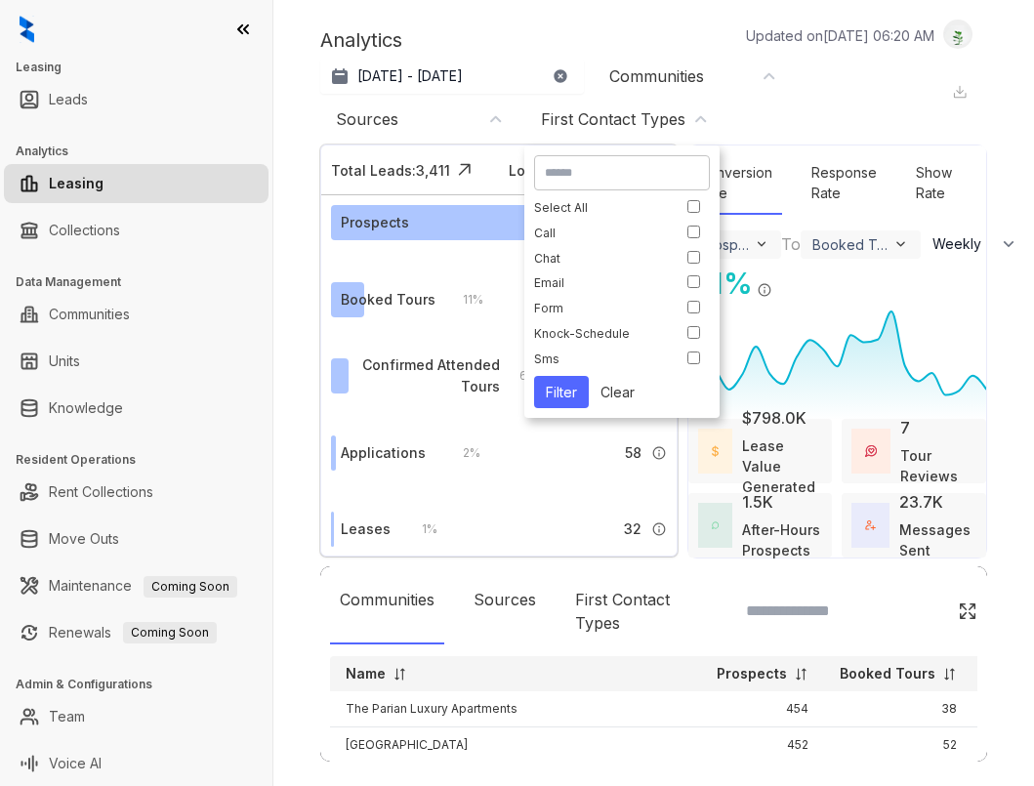
click at [811, 108] on div "[DATE] - [DATE] [DATE] Last 7 days Last 30 days Month to date Year to date Comm…" at bounding box center [636, 97] width 632 height 76
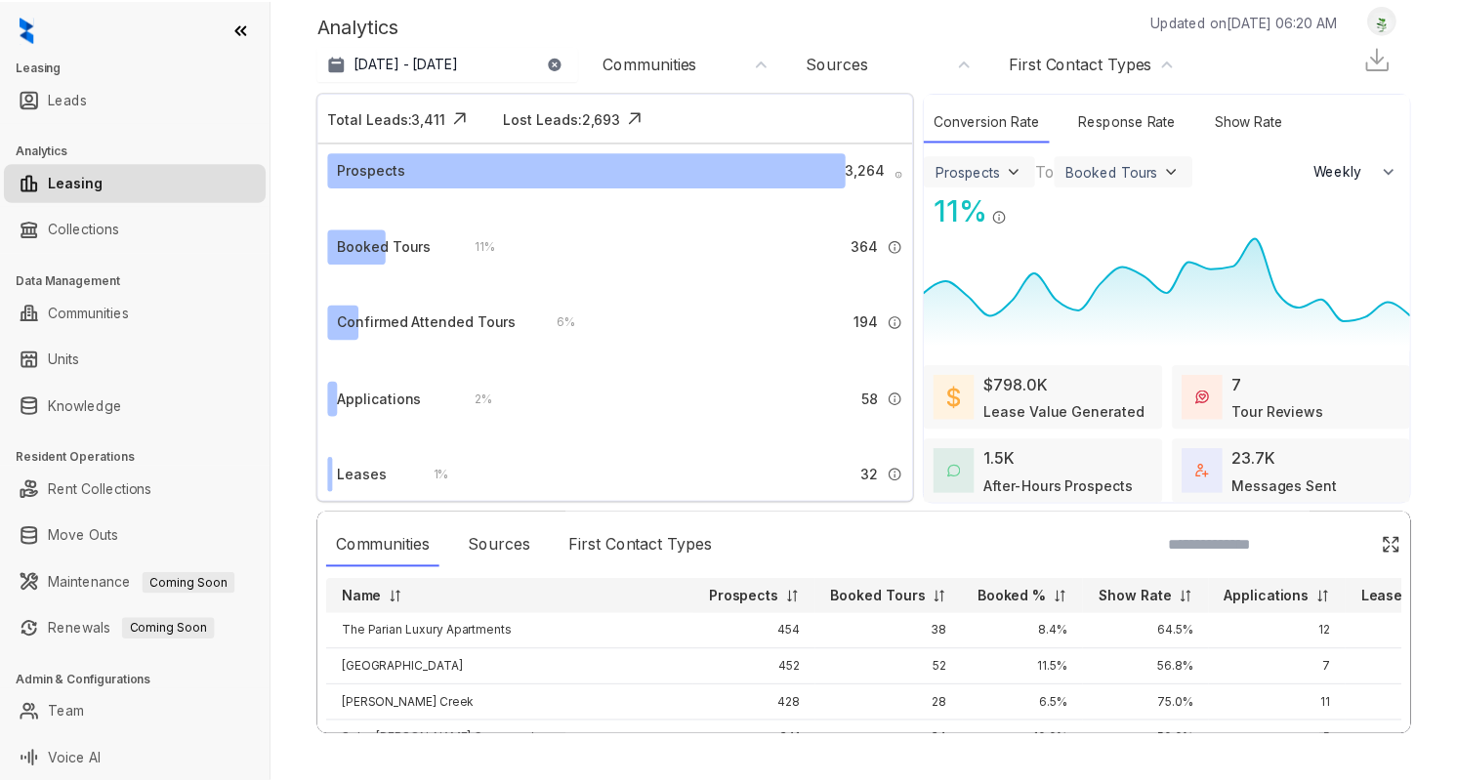
scroll to position [1, 0]
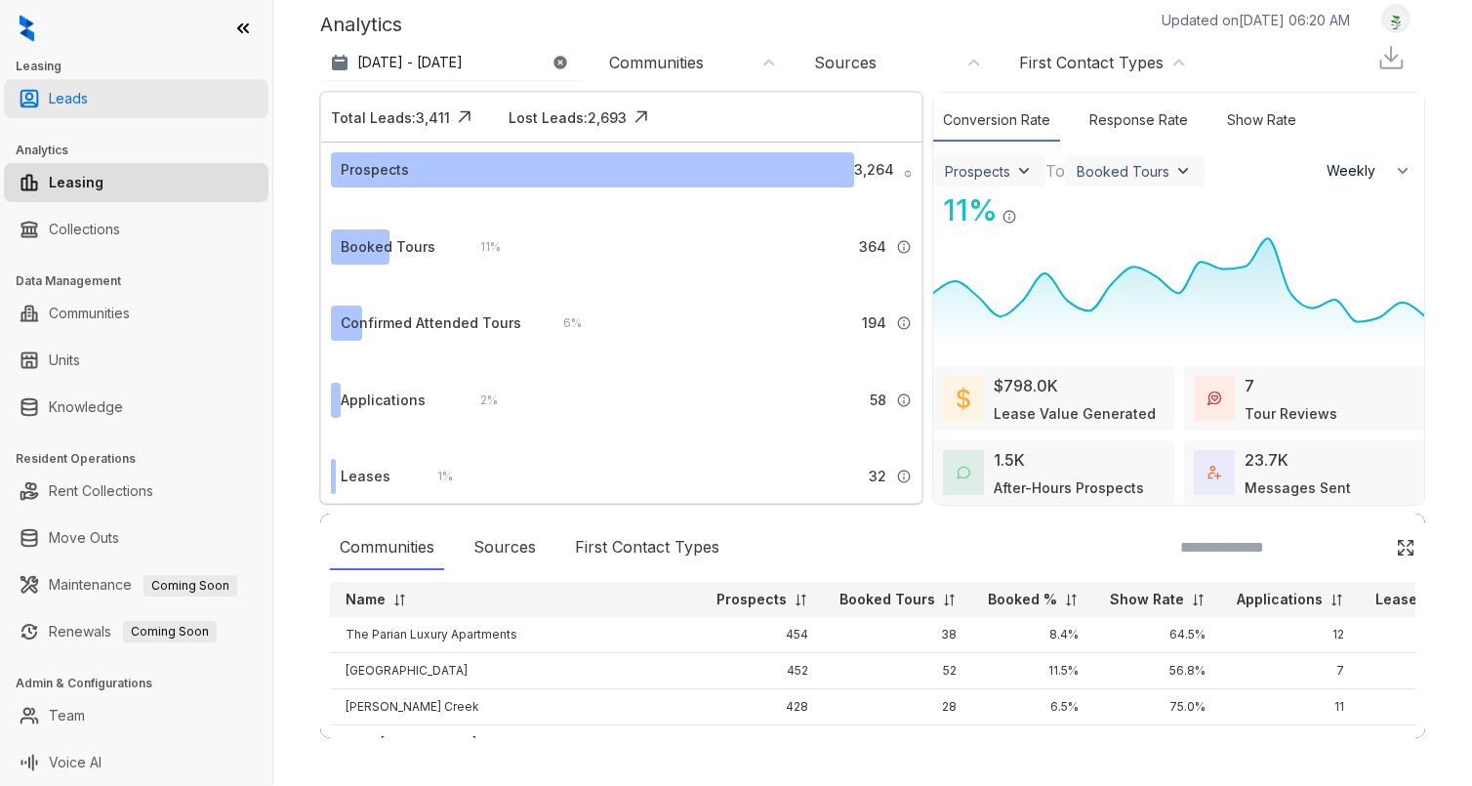
click at [64, 100] on link "Leads" at bounding box center [68, 98] width 39 height 39
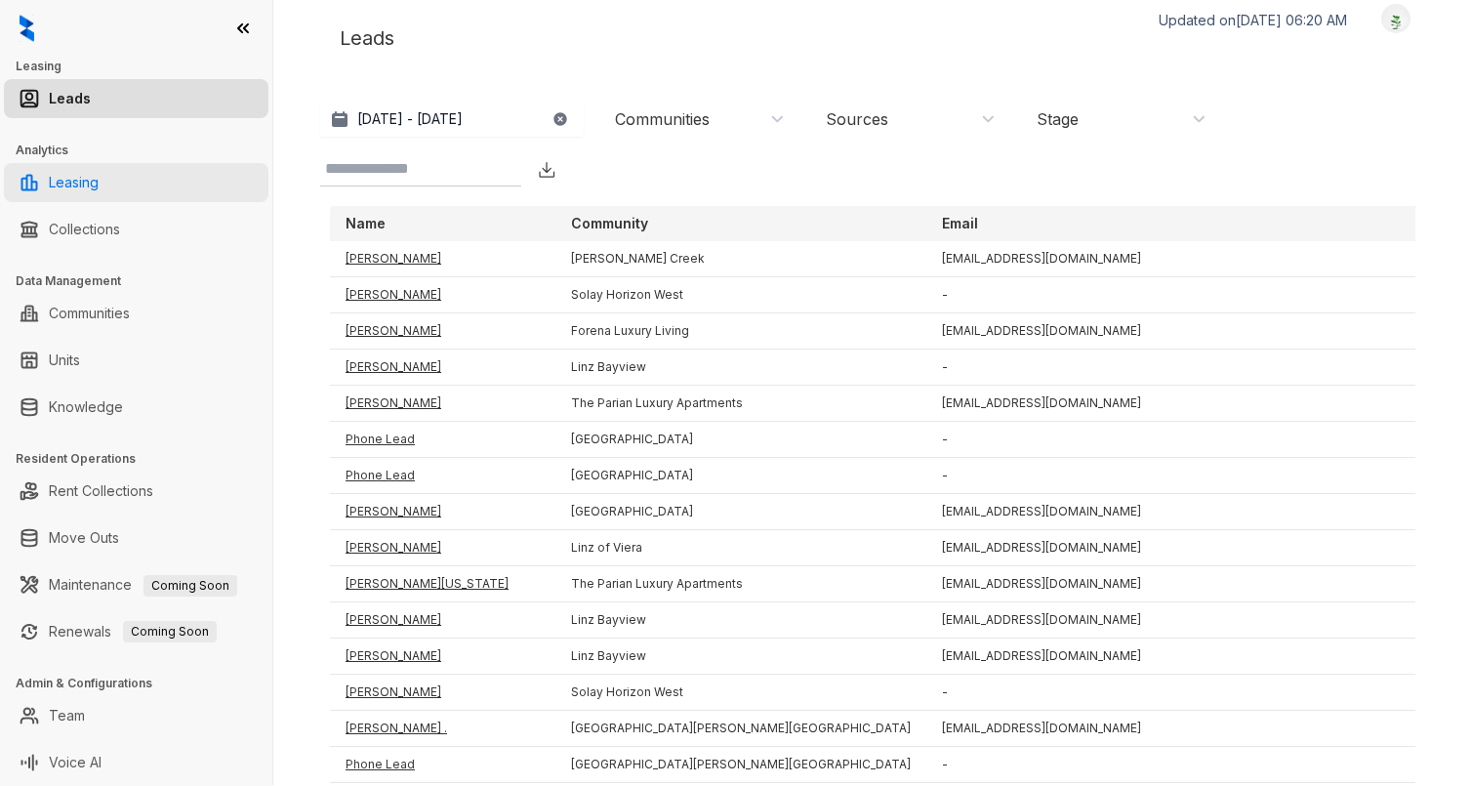
click at [66, 186] on link "Leasing" at bounding box center [74, 182] width 50 height 39
select select "******"
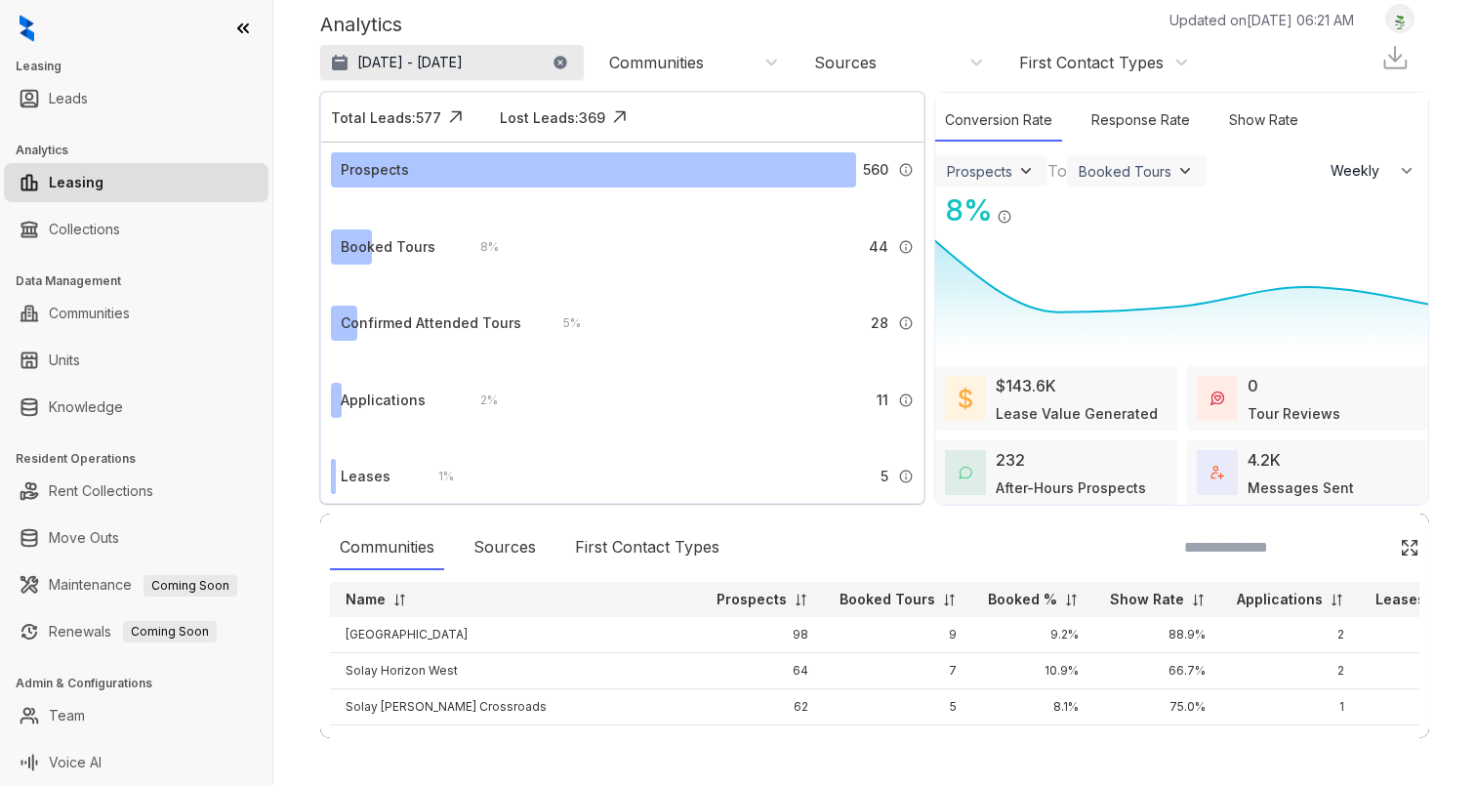
click at [447, 54] on p "[DATE] - [DATE]" at bounding box center [409, 63] width 105 height 20
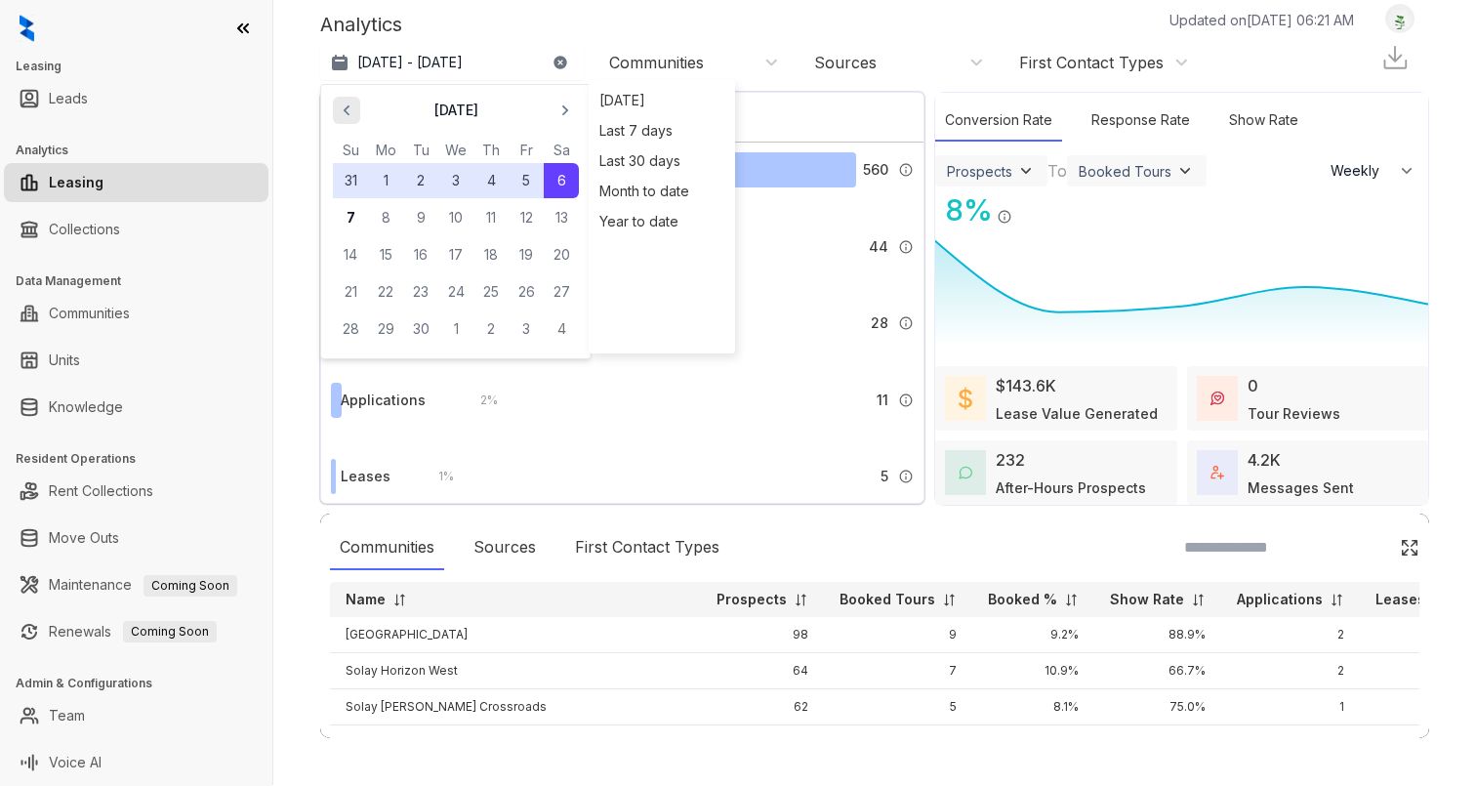
click at [348, 106] on icon "button" at bounding box center [347, 110] width 6 height 11
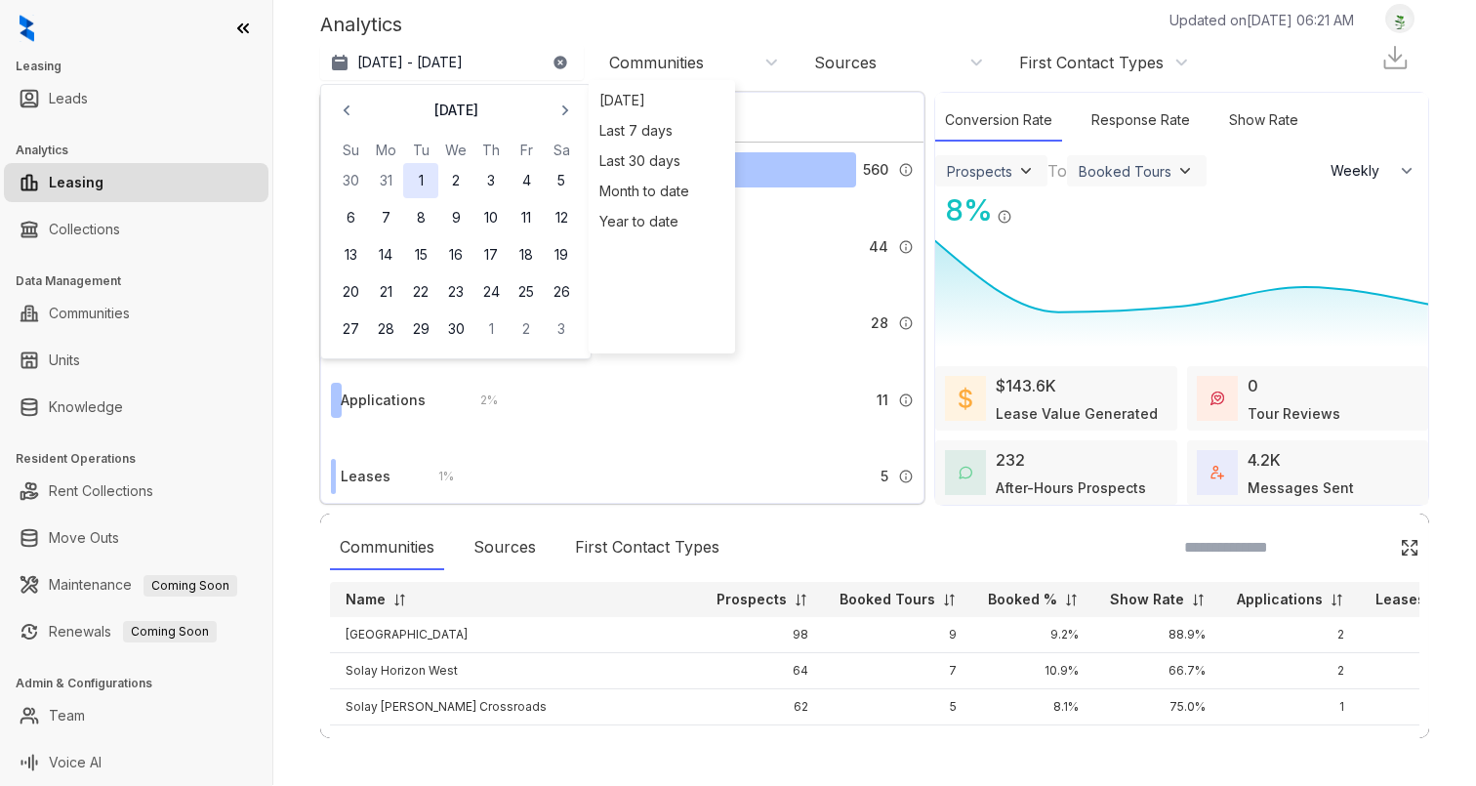
click at [426, 181] on button "1" at bounding box center [420, 180] width 35 height 35
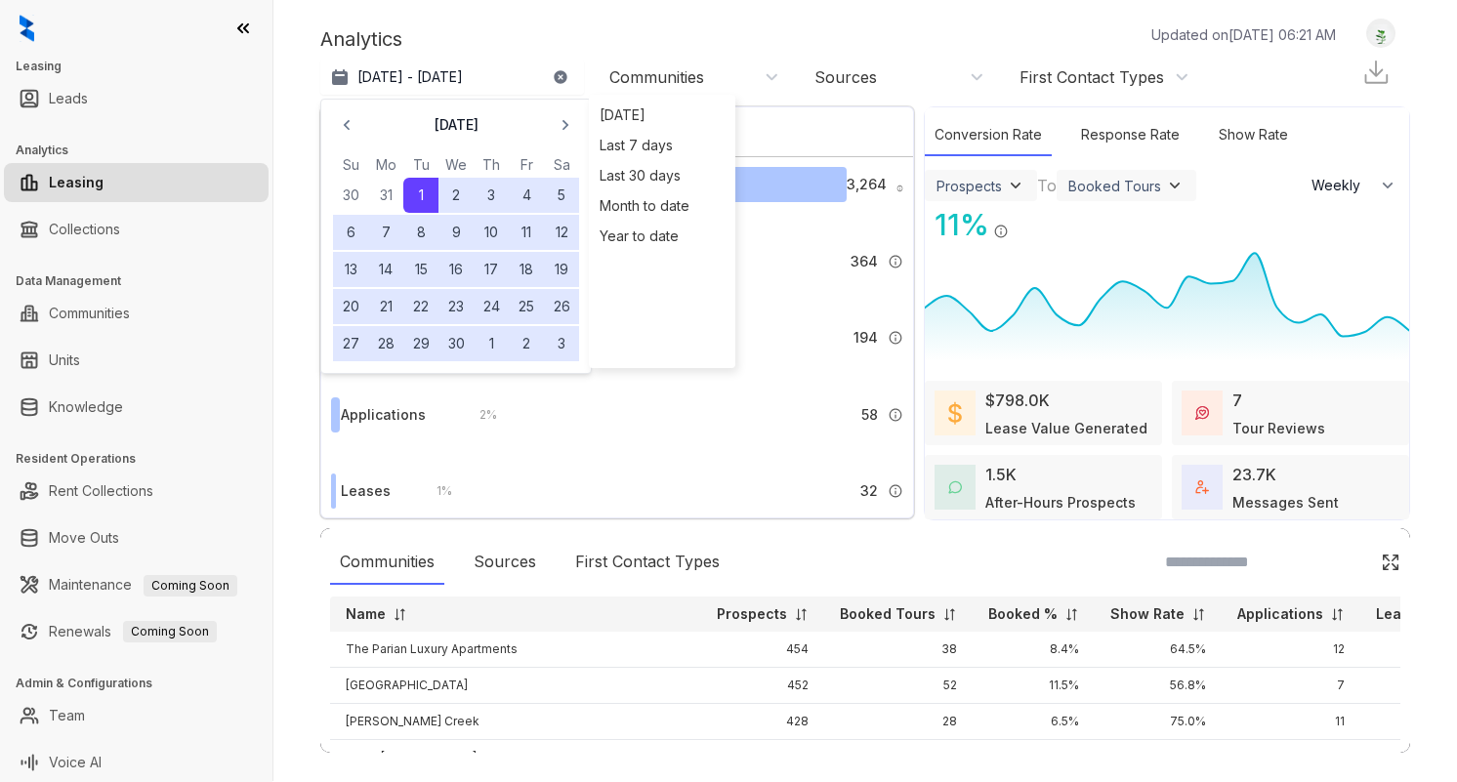
click at [1035, 410] on div "$798.0K" at bounding box center [1017, 400] width 64 height 23
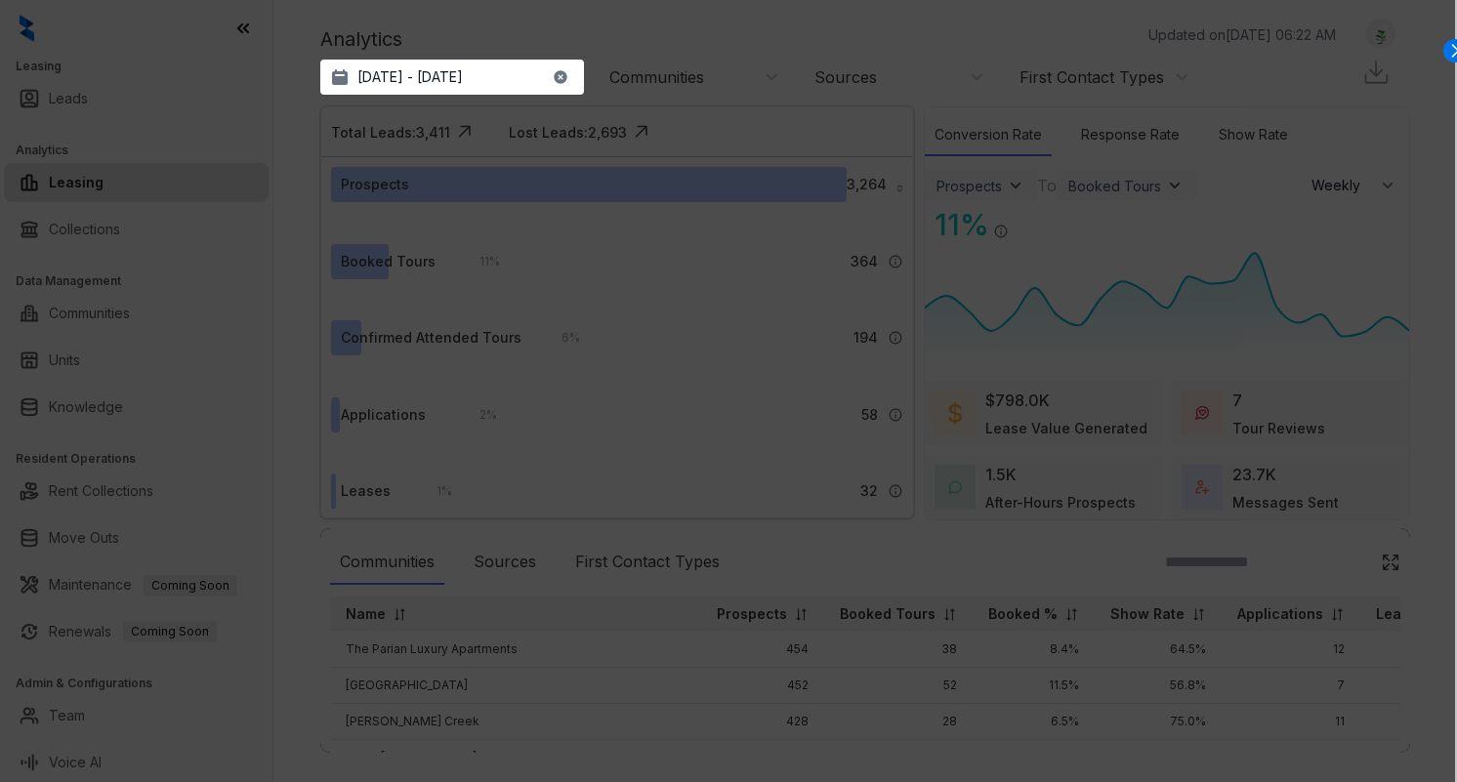
select select "******"
